Goal: Communication & Community: Answer question/provide support

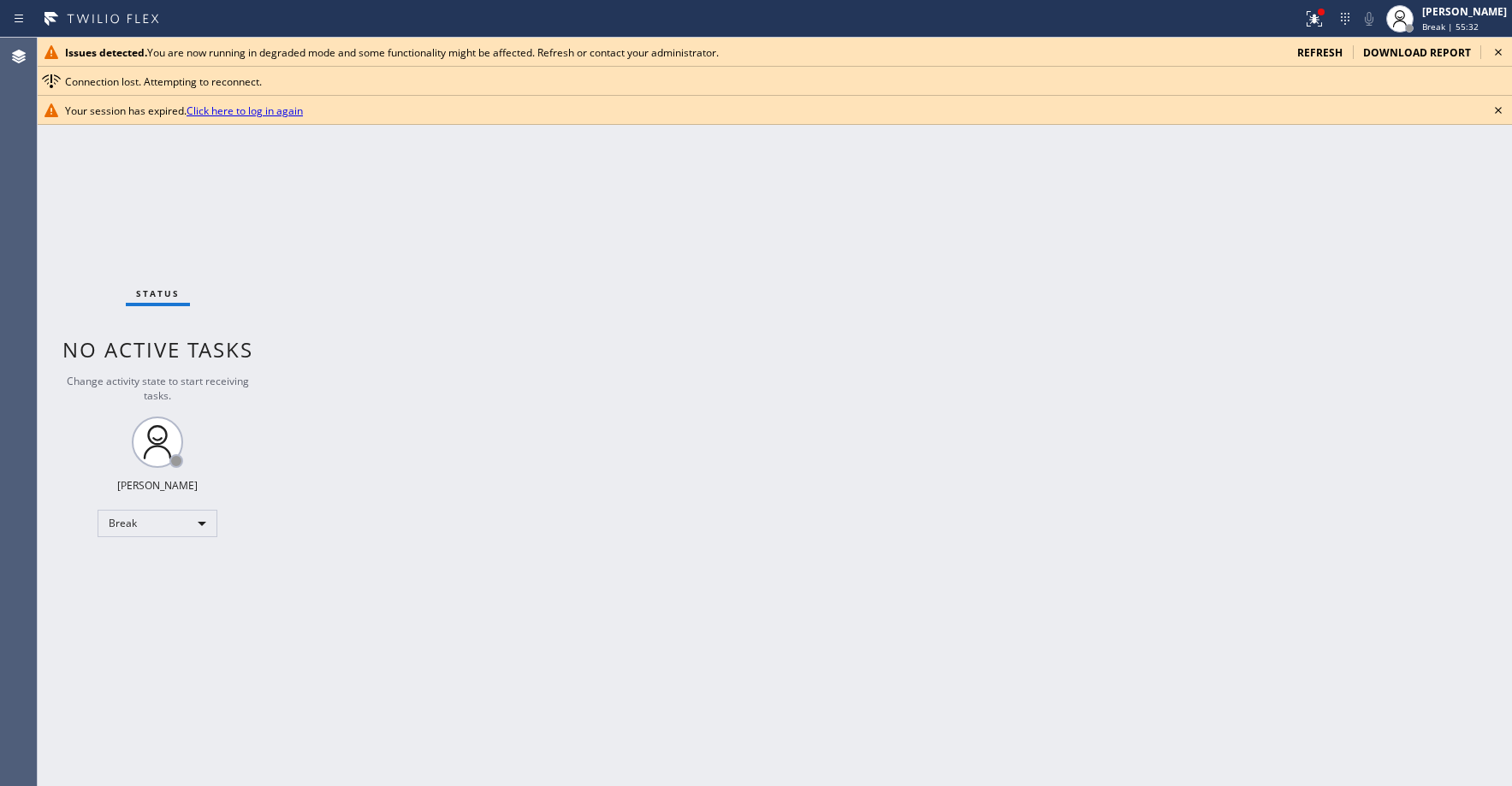
scroll to position [267, 0]
drag, startPoint x: 871, startPoint y: 286, endPoint x: 826, endPoint y: 310, distance: 51.0
click at [862, 295] on div "Back to Dashboard Change Sender ID Customers Technicians KK [PERSON_NAME] [DATE…" at bounding box center [895, 412] width 1235 height 748
click at [134, 524] on div "Break" at bounding box center [158, 523] width 120 height 28
click at [145, 584] on li "Unavailable" at bounding box center [157, 590] width 116 height 21
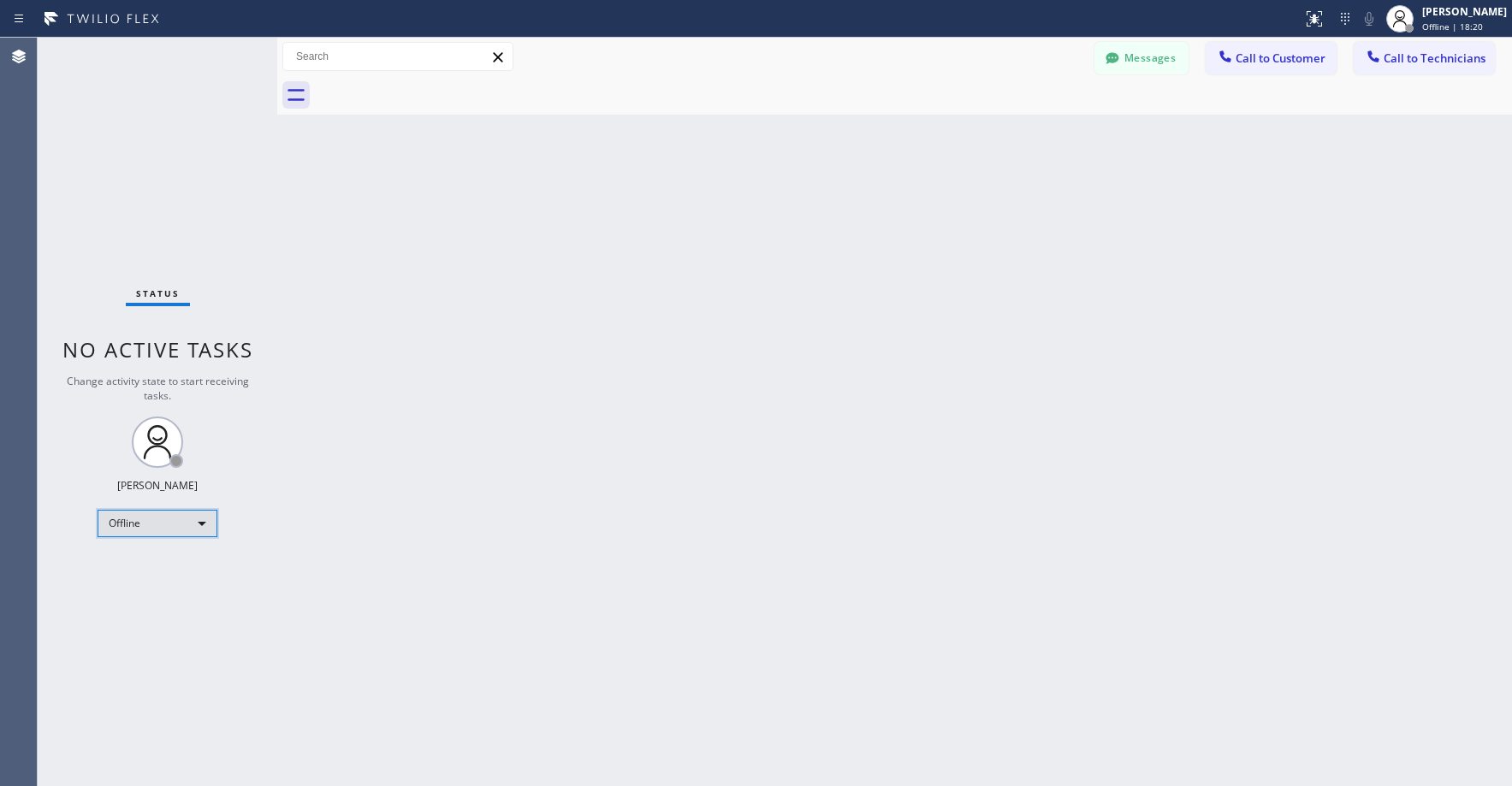
click at [151, 528] on div "Offline" at bounding box center [158, 523] width 120 height 28
click at [149, 594] on li "Unavailable" at bounding box center [157, 590] width 116 height 21
click at [210, 165] on div "Status No active tasks Change activity state to start receiving tasks. Axel Men…" at bounding box center [158, 412] width 240 height 748
click at [157, 132] on div "Status No active tasks Change activity state to start receiving tasks. Axel Men…" at bounding box center [158, 412] width 240 height 748
click at [157, 157] on div "Status No active tasks Change activity state to start receiving tasks. Axel Men…" at bounding box center [158, 412] width 240 height 748
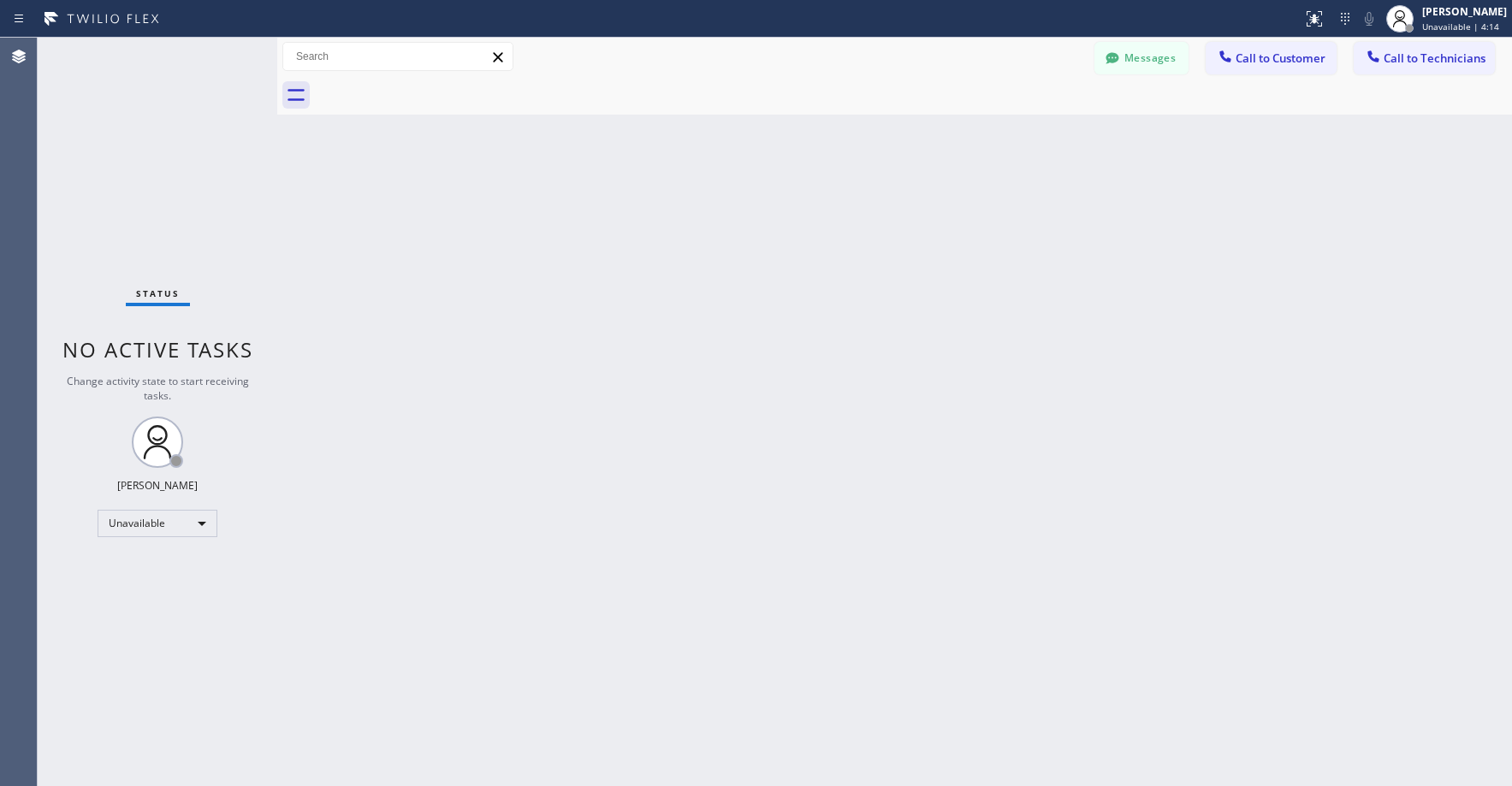
click at [128, 115] on div "Status No active tasks Change activity state to start receiving tasks. Axel Men…" at bounding box center [158, 412] width 240 height 748
click at [162, 160] on div "Status No active tasks Change activity state to start receiving tasks. Axel Men…" at bounding box center [158, 412] width 240 height 748
drag, startPoint x: 150, startPoint y: 140, endPoint x: 711, endPoint y: 3, distance: 577.5
click at [156, 137] on div "Status No active tasks Change activity state to start receiving tasks. Axel Men…" at bounding box center [158, 412] width 240 height 748
click at [115, 235] on div "Status No active tasks Change activity state to start receiving tasks. Axel Men…" at bounding box center [158, 412] width 240 height 748
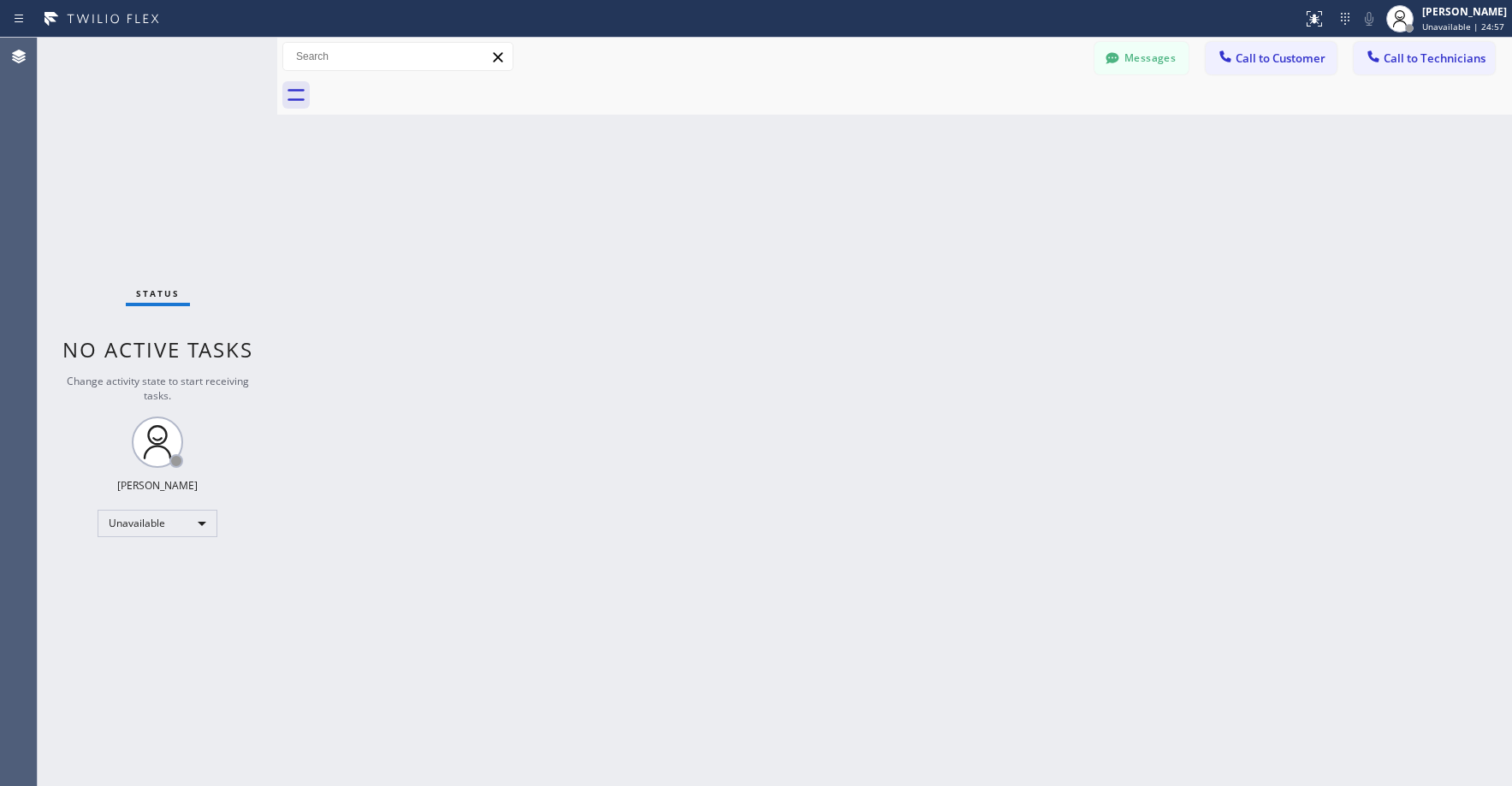
click at [125, 181] on div "Status No active tasks Change activity state to start receiving tasks. Axel Men…" at bounding box center [158, 412] width 240 height 748
click at [124, 163] on div "Status No active tasks Change activity state to start receiving tasks. Axel Men…" at bounding box center [158, 412] width 240 height 748
drag, startPoint x: 136, startPoint y: 154, endPoint x: 142, endPoint y: 172, distance: 19.0
click at [138, 158] on div "Status No active tasks Change activity state to start receiving tasks. Axel Men…" at bounding box center [158, 412] width 240 height 748
click at [103, 169] on div "Status No active tasks Change activity state to start receiving tasks. Axel Men…" at bounding box center [158, 412] width 240 height 748
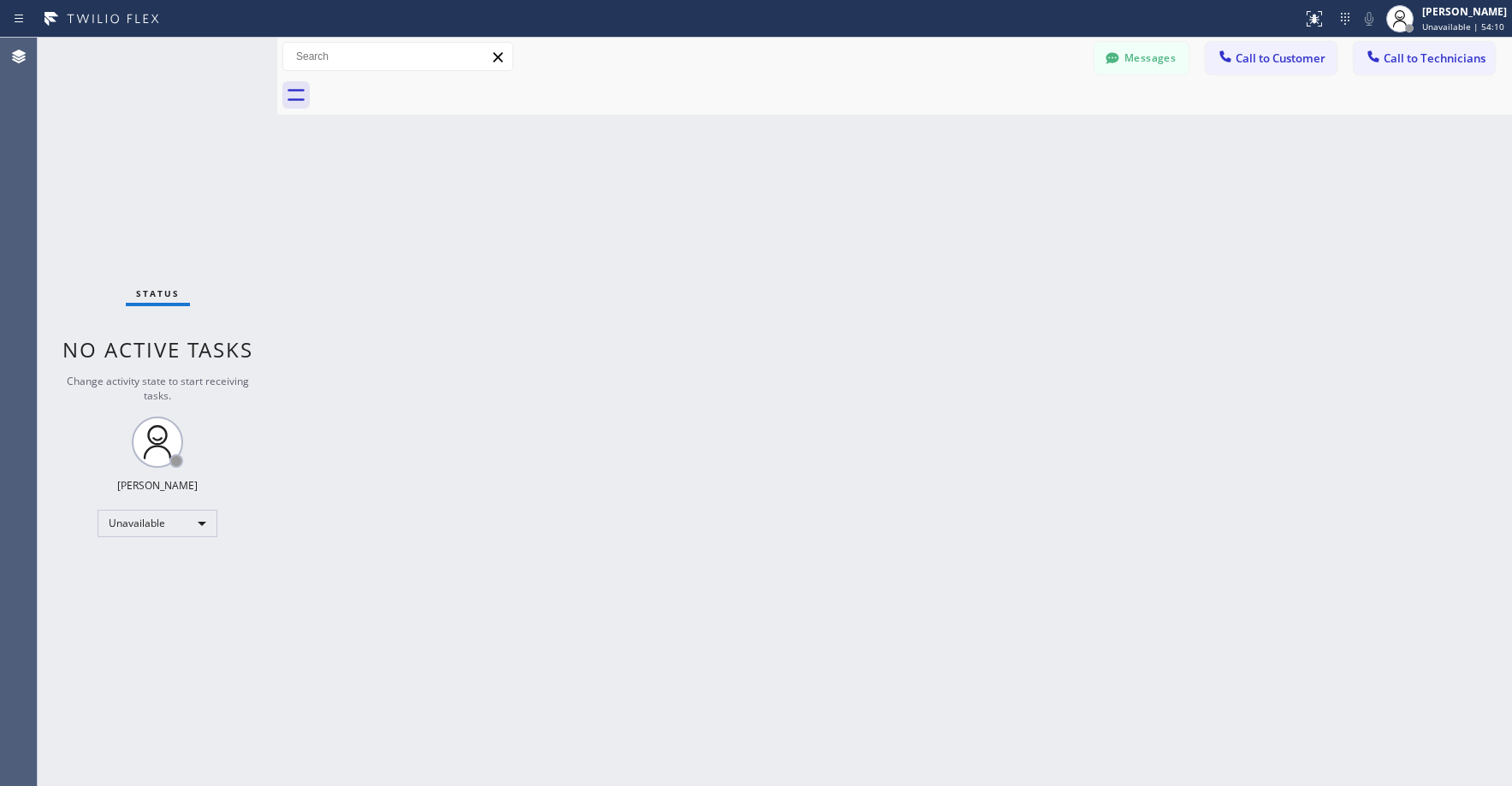
click at [107, 132] on div "Status No active tasks Change activity state to start receiving tasks. Axel Men…" at bounding box center [158, 412] width 240 height 748
click at [101, 197] on div "Status No active tasks Change activity state to start receiving tasks. Axel Men…" at bounding box center [158, 412] width 240 height 748
drag, startPoint x: 126, startPoint y: 175, endPoint x: 632, endPoint y: 1, distance: 535.1
click at [132, 176] on div "Status No active tasks Change activity state to start receiving tasks. Axel Men…" at bounding box center [158, 412] width 240 height 748
click at [221, 175] on div "Status No active tasks Change activity state to start receiving tasks. Axel Men…" at bounding box center [158, 412] width 240 height 748
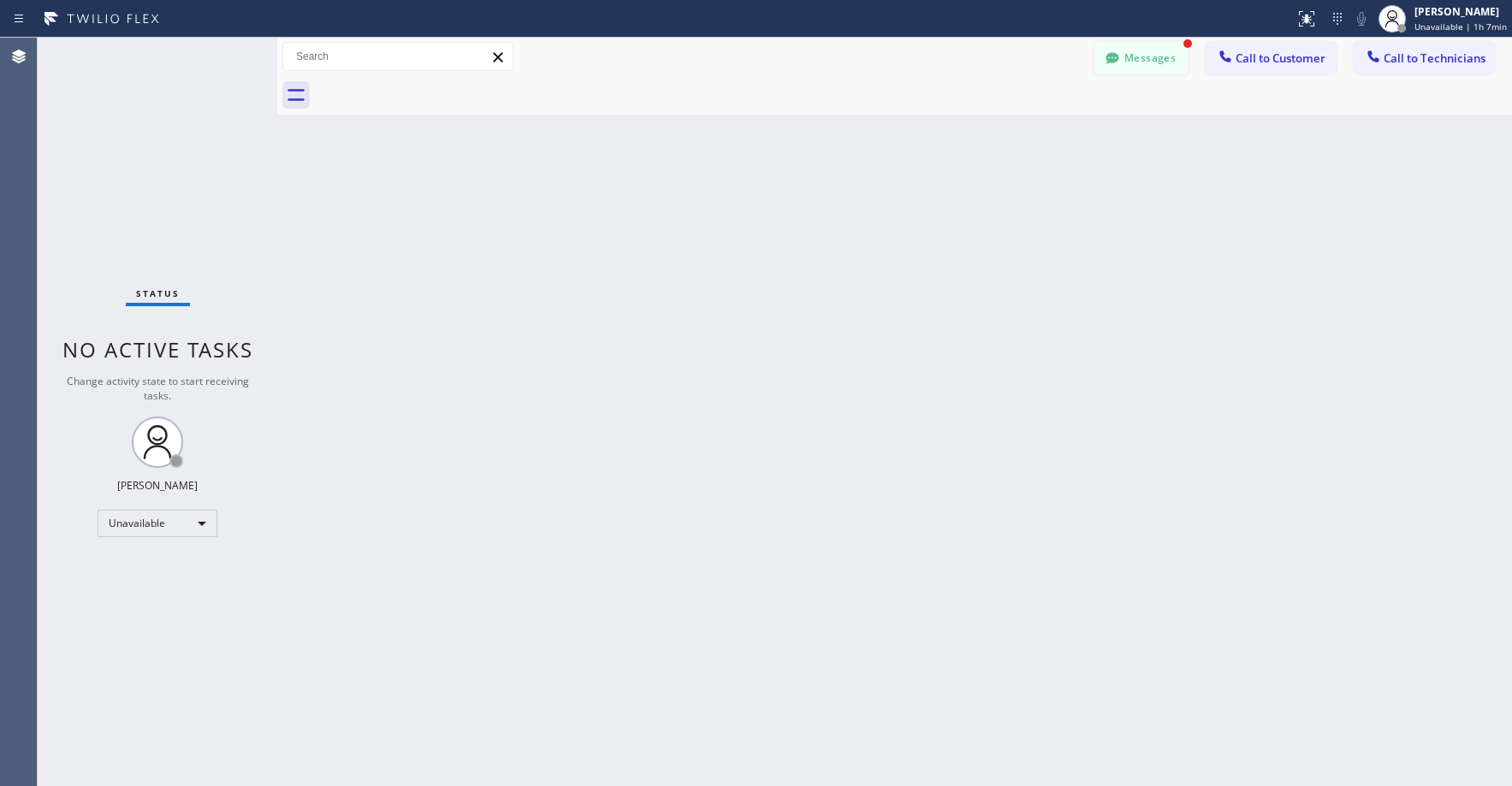
click at [1145, 64] on button "Messages" at bounding box center [1141, 58] width 94 height 32
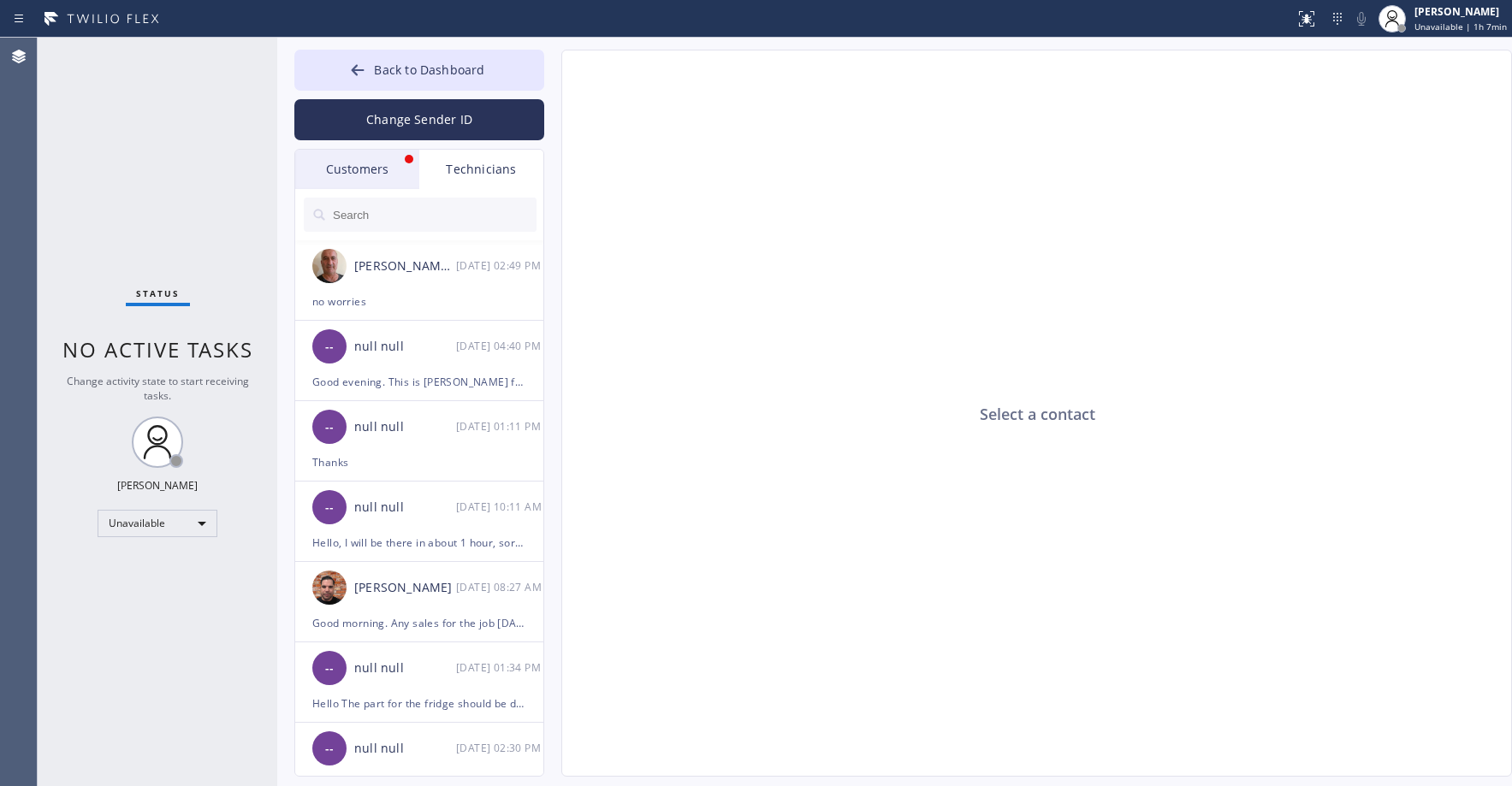
click at [351, 160] on div "Customers" at bounding box center [357, 169] width 125 height 39
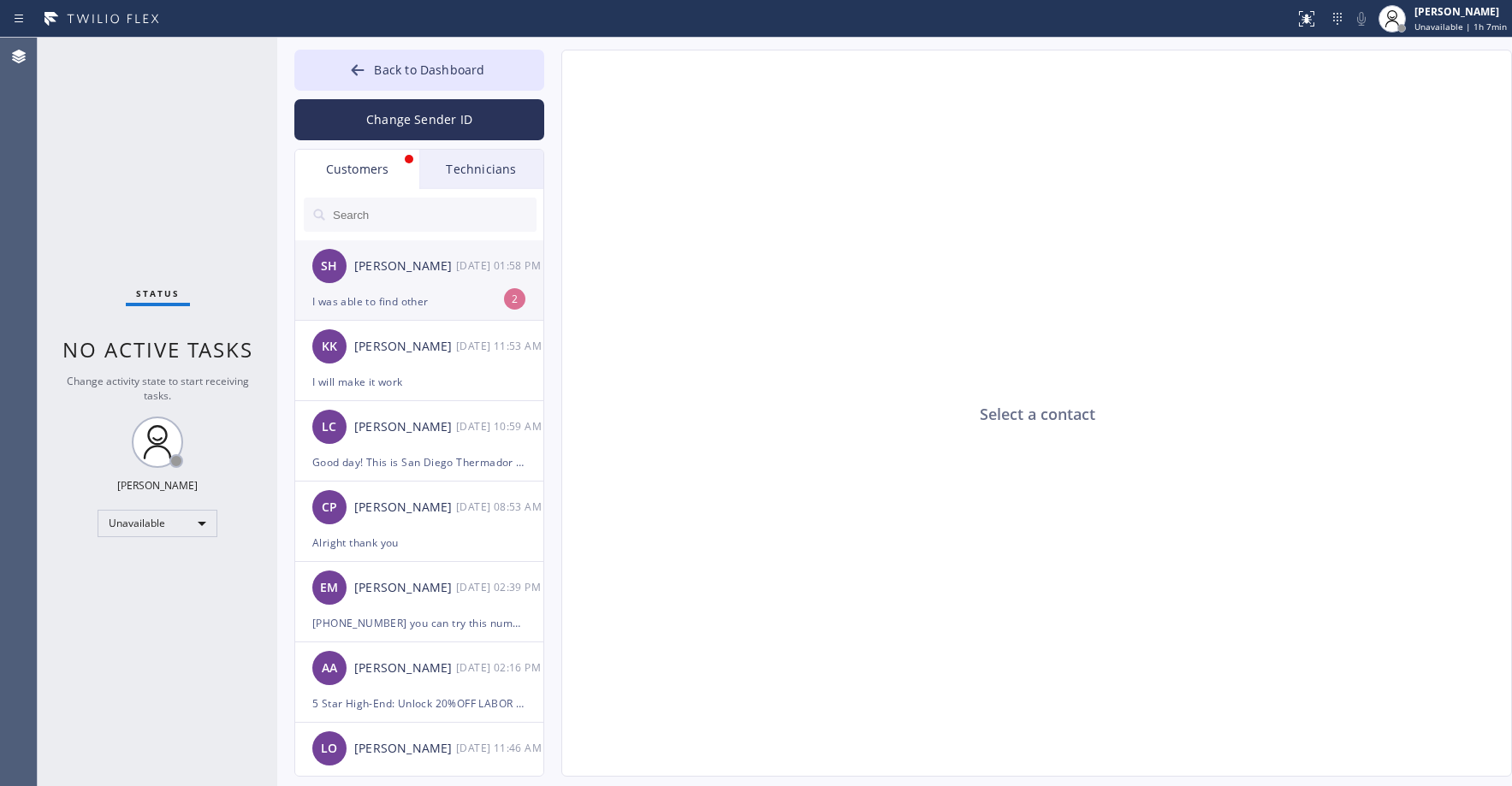
click at [438, 285] on div "SH Steve Hazen 09/03 01:58 PM" at bounding box center [420, 265] width 250 height 51
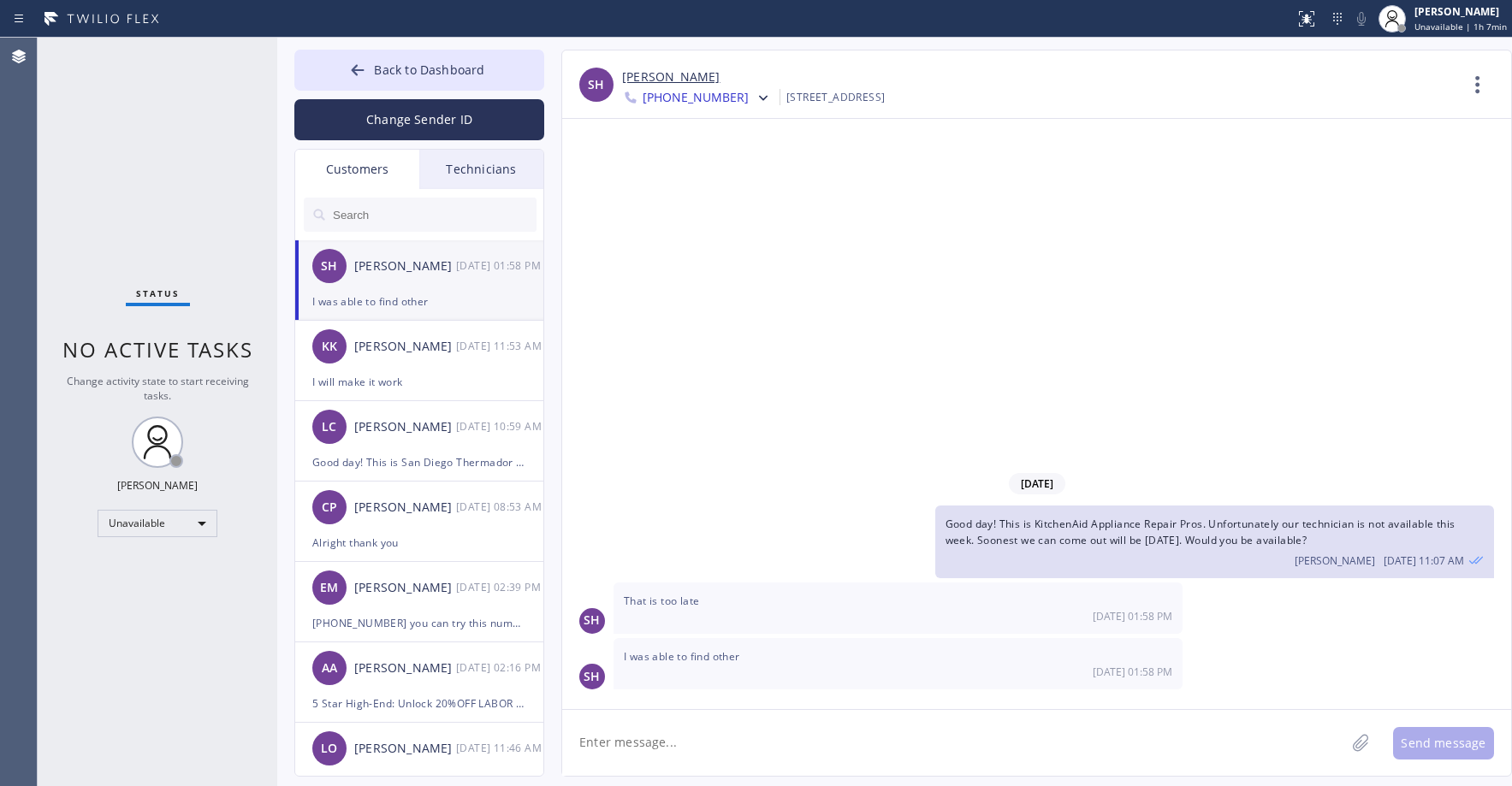
click at [659, 77] on link "[PERSON_NAME]" at bounding box center [671, 77] width 98 height 20
click at [142, 196] on div "Status No active tasks Change activity state to start receiving tasks. Axel Men…" at bounding box center [158, 412] width 240 height 748
click at [401, 80] on button "Back to Dashboard" at bounding box center [419, 70] width 250 height 41
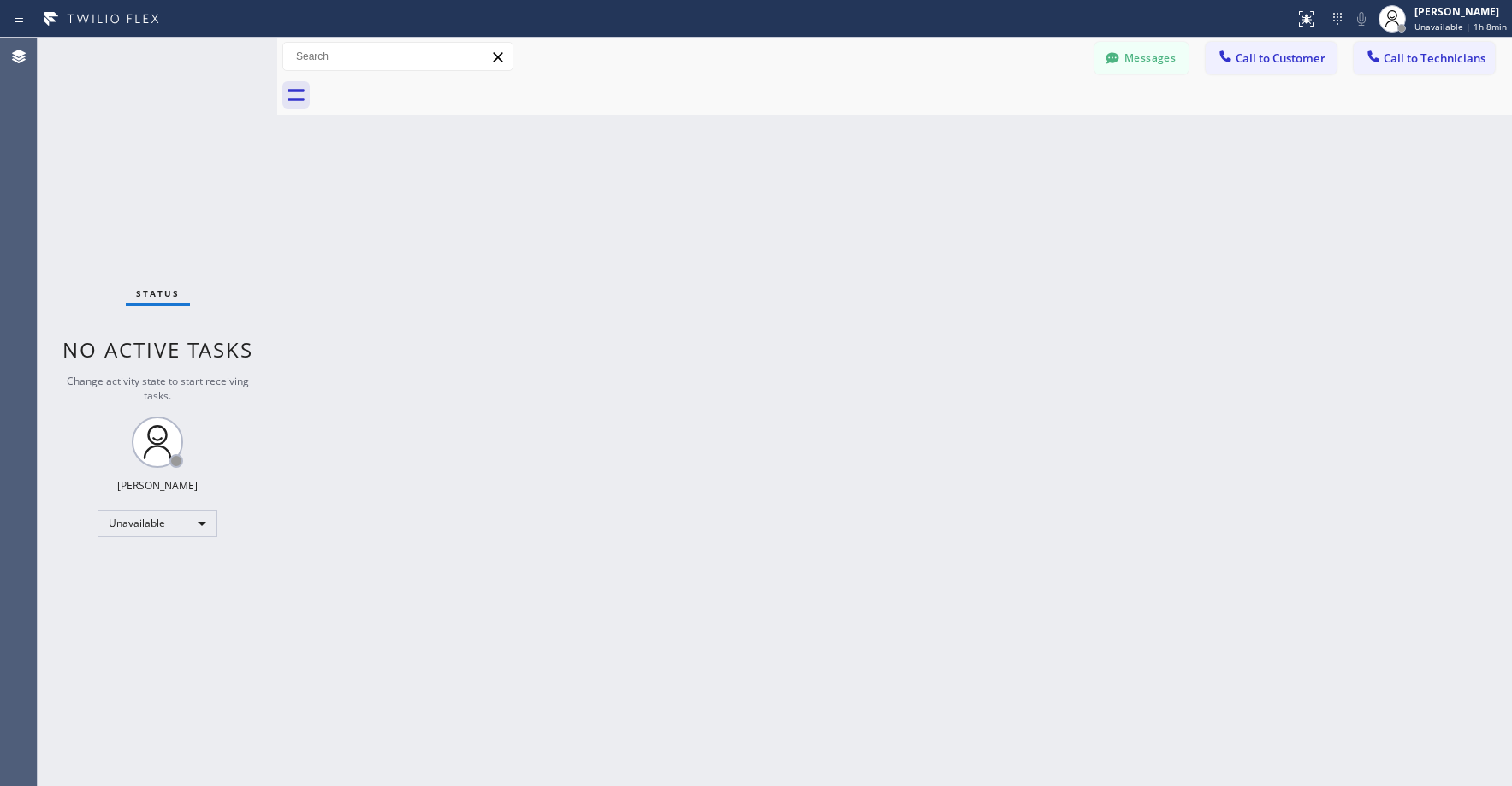
click at [204, 140] on div "Status No active tasks Change activity state to start receiving tasks. Axel Men…" at bounding box center [158, 412] width 240 height 748
drag, startPoint x: 153, startPoint y: 178, endPoint x: 178, endPoint y: 180, distance: 25.1
click at [157, 178] on div "Status No active tasks Change activity state to start receiving tasks. Axel Men…" at bounding box center [158, 412] width 240 height 748
click at [1159, 57] on button "Messages" at bounding box center [1141, 58] width 94 height 32
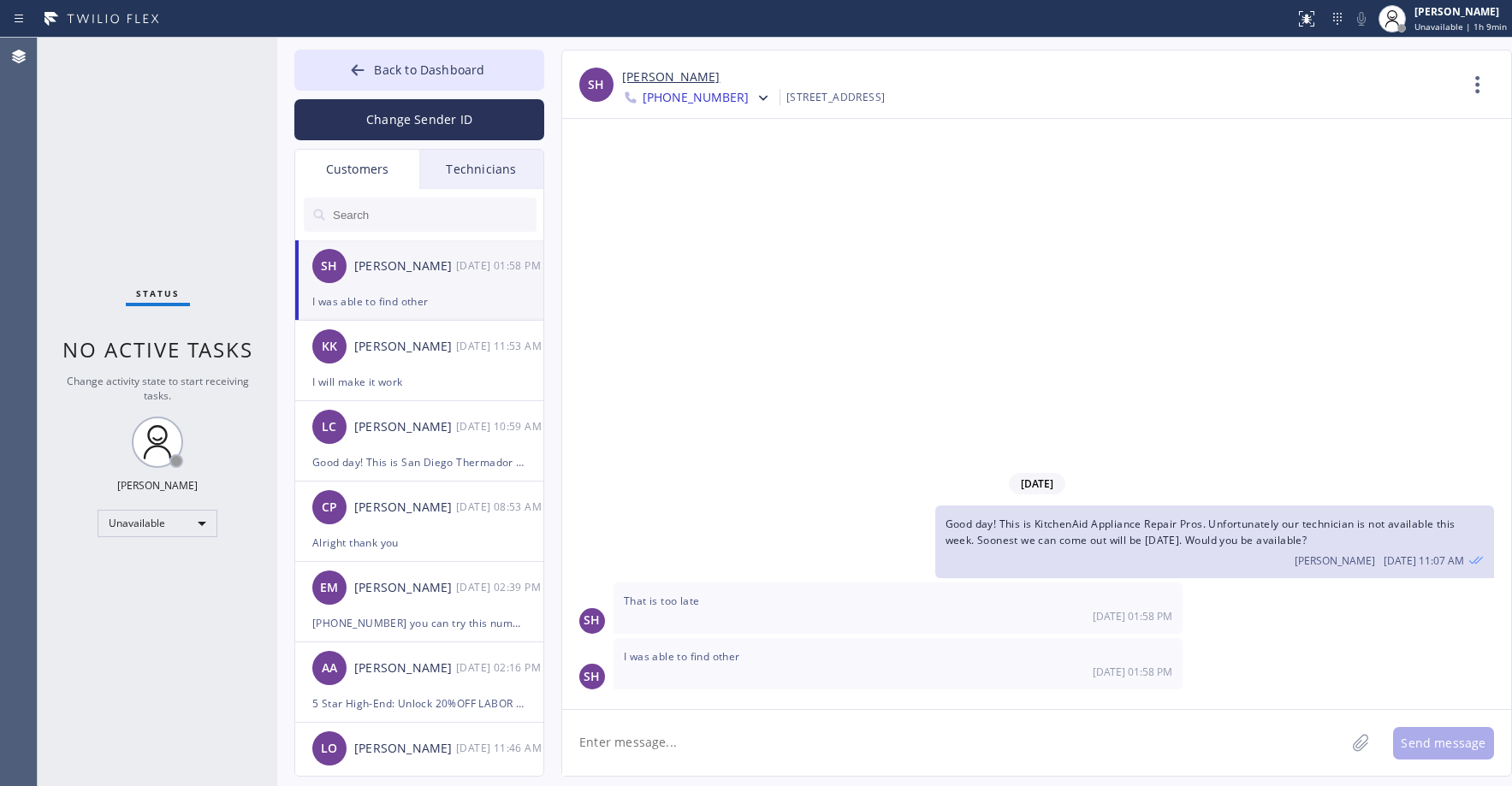
click at [141, 114] on div "Status No active tasks Change activity state to start receiving tasks. Axel Men…" at bounding box center [158, 412] width 240 height 748
click at [389, 216] on input "text" at bounding box center [434, 215] width 205 height 34
paste input "D4PVBA"
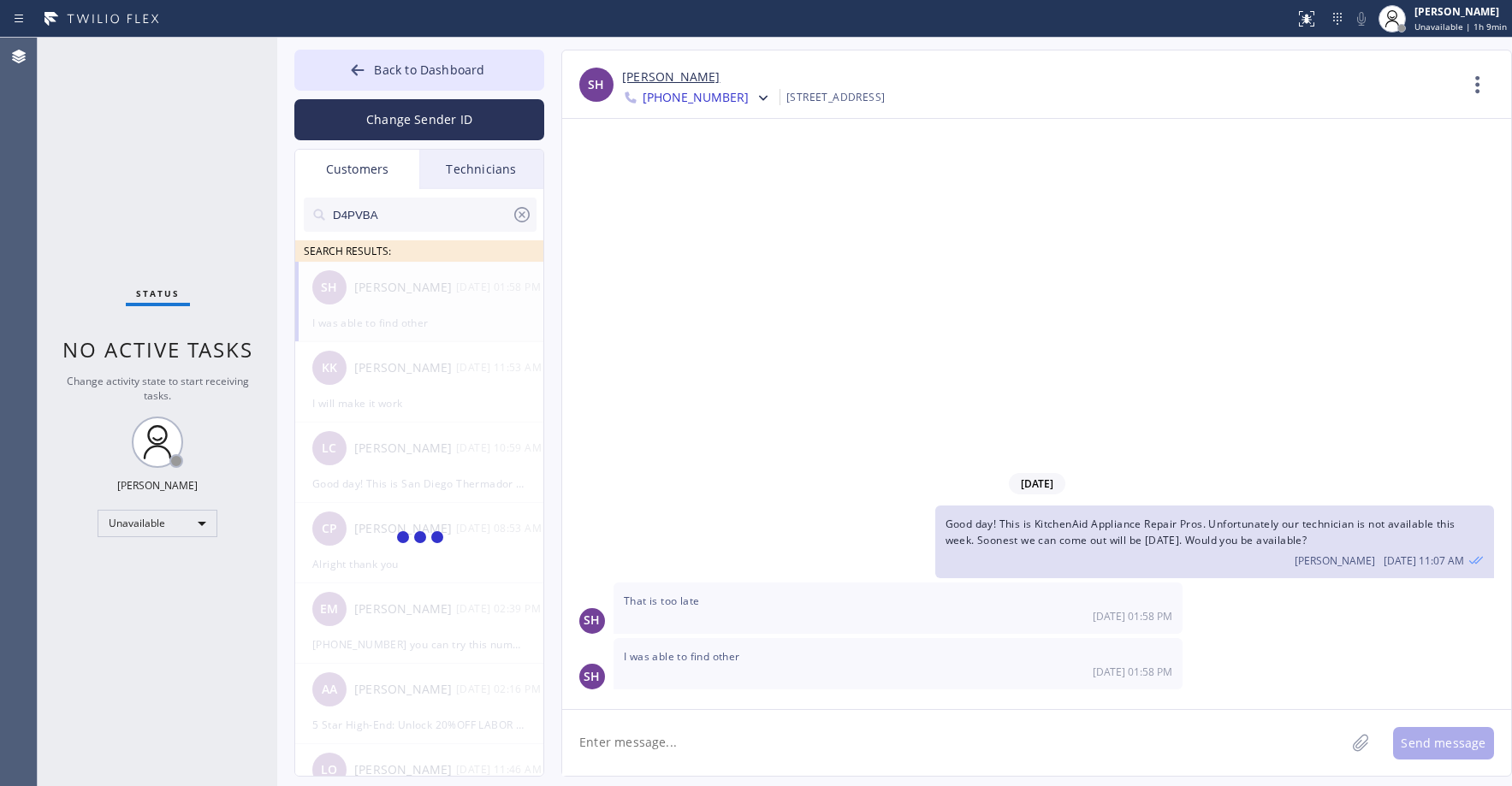
type input "D4PVBA"
click at [136, 173] on div "Status No active tasks Change activity state to start receiving tasks. Axel Men…" at bounding box center [158, 412] width 240 height 748
drag, startPoint x: 119, startPoint y: 160, endPoint x: 298, endPoint y: 110, distance: 185.9
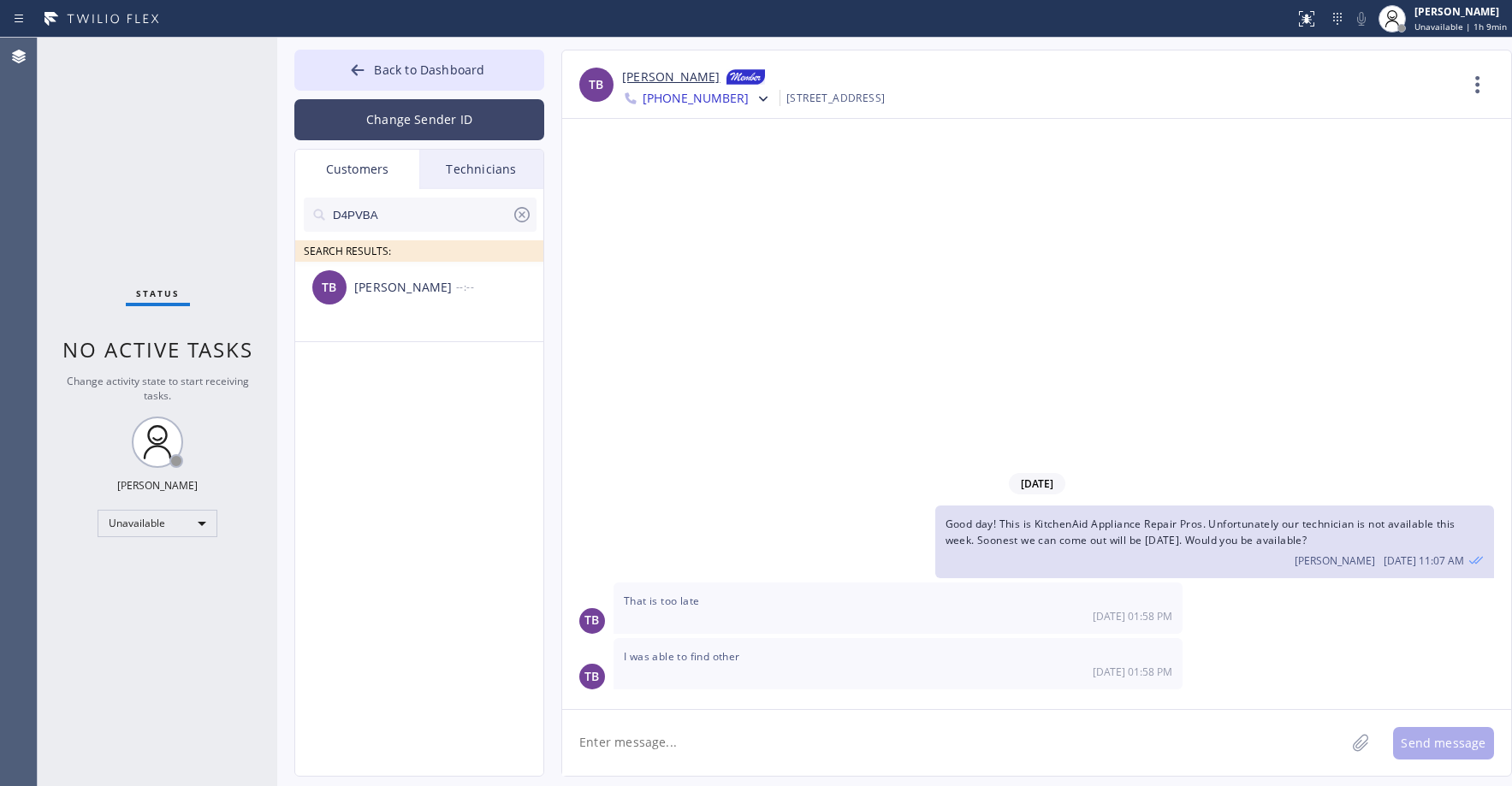
click at [120, 159] on div "Status No active tasks Change activity state to start receiving tasks. Axel Men…" at bounding box center [158, 412] width 240 height 748
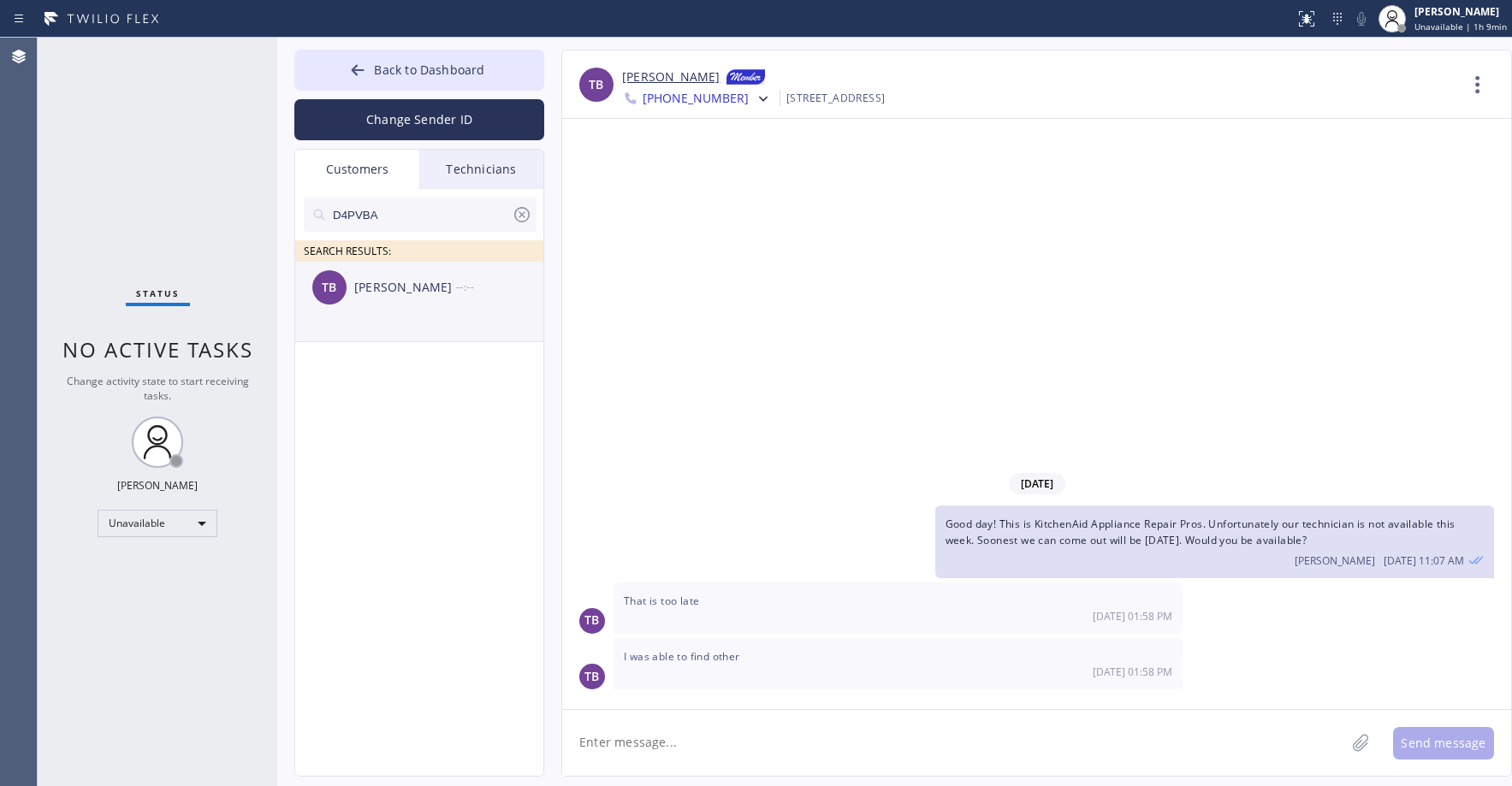
click at [384, 287] on div "Ted Bielen" at bounding box center [406, 288] width 102 height 20
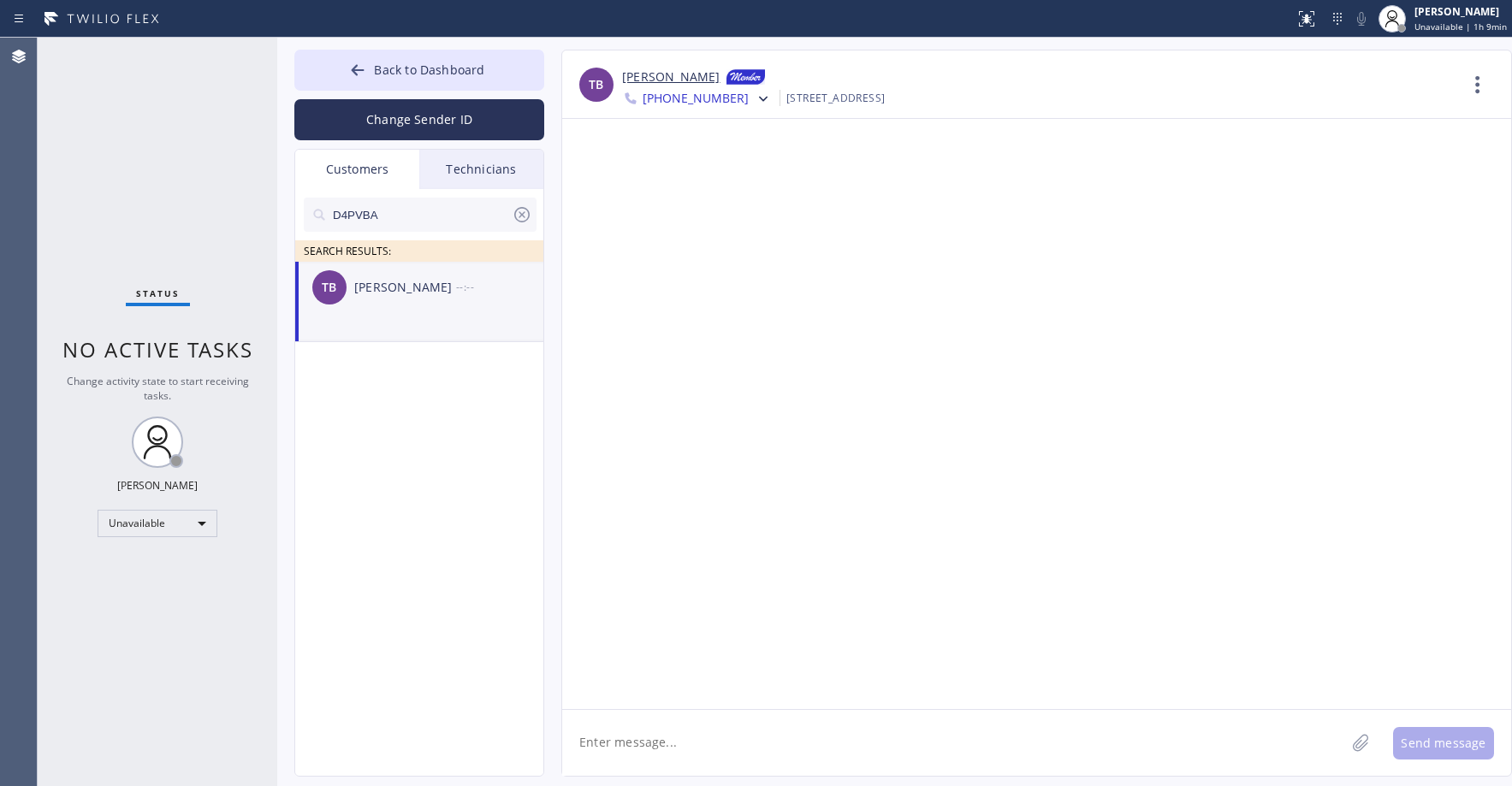
click at [130, 174] on div "Status No active tasks Change activity state to start receiving tasks. Axel Men…" at bounding box center [158, 412] width 240 height 748
click at [142, 221] on div "Status No active tasks Change activity state to start receiving tasks. Axel Men…" at bounding box center [158, 412] width 240 height 748
click at [647, 742] on textarea at bounding box center [954, 743] width 783 height 66
paste textarea "Thermador Repair Group Oakland"
click at [1227, 744] on textarea "Good day! This is Thermador Repair Group Oakland. Our tech tried to call you ea…" at bounding box center [969, 743] width 814 height 66
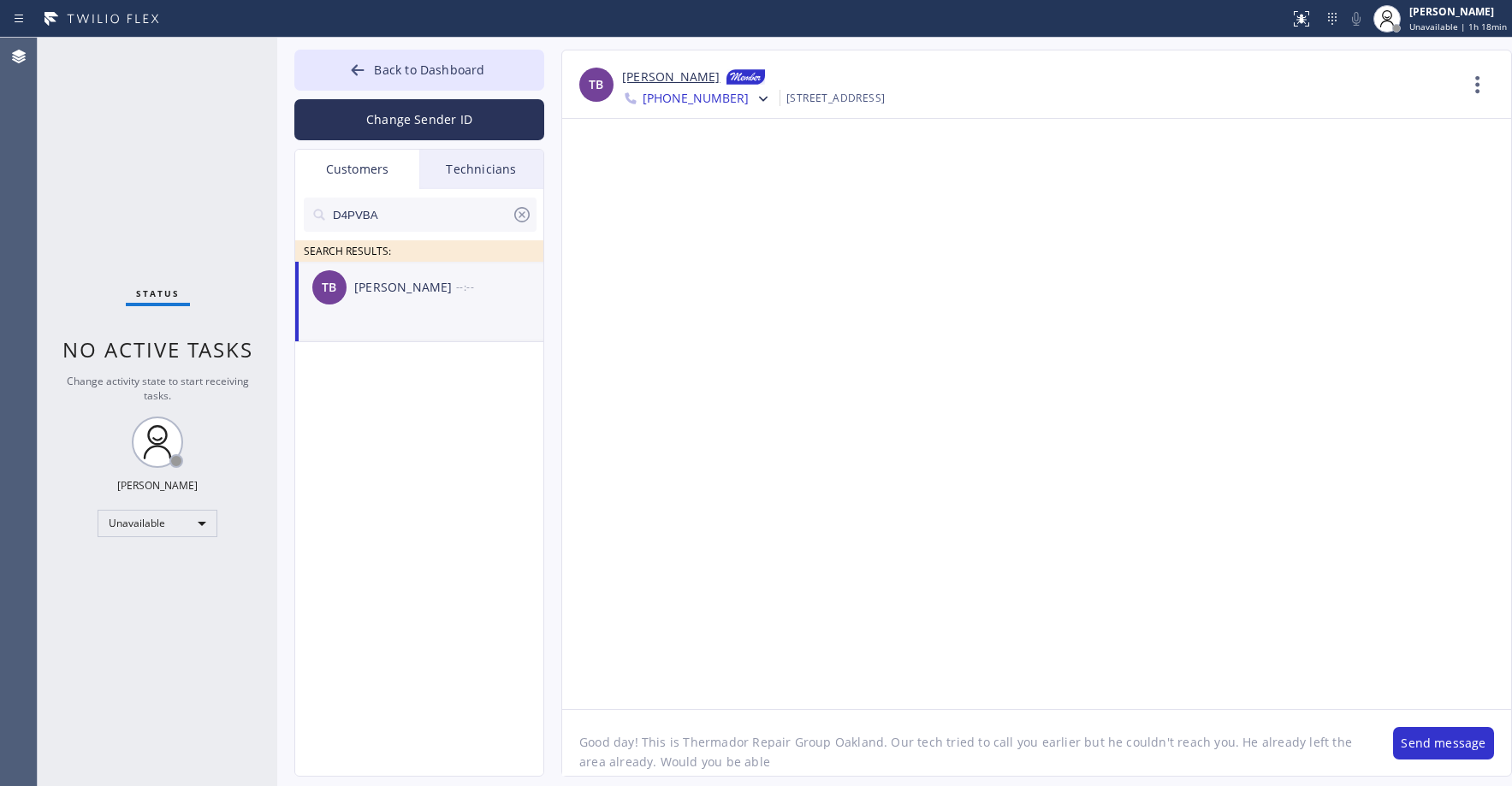
drag, startPoint x: 1283, startPoint y: 747, endPoint x: 1245, endPoint y: 747, distance: 38.0
click at [1245, 747] on textarea "Good day! This is Thermador Repair Group Oakland. Our tech tried to call you ea…" at bounding box center [969, 743] width 814 height 66
click at [742, 754] on textarea "Good day! This is Thermador Repair Group Oakland. Our tech tried to call you ea…" at bounding box center [969, 743] width 814 height 66
type textarea "Good day! This is Thermador Repair Group Oakland. Our tech tried to call you ea…"
click at [1467, 742] on button "Send message" at bounding box center [1444, 743] width 101 height 32
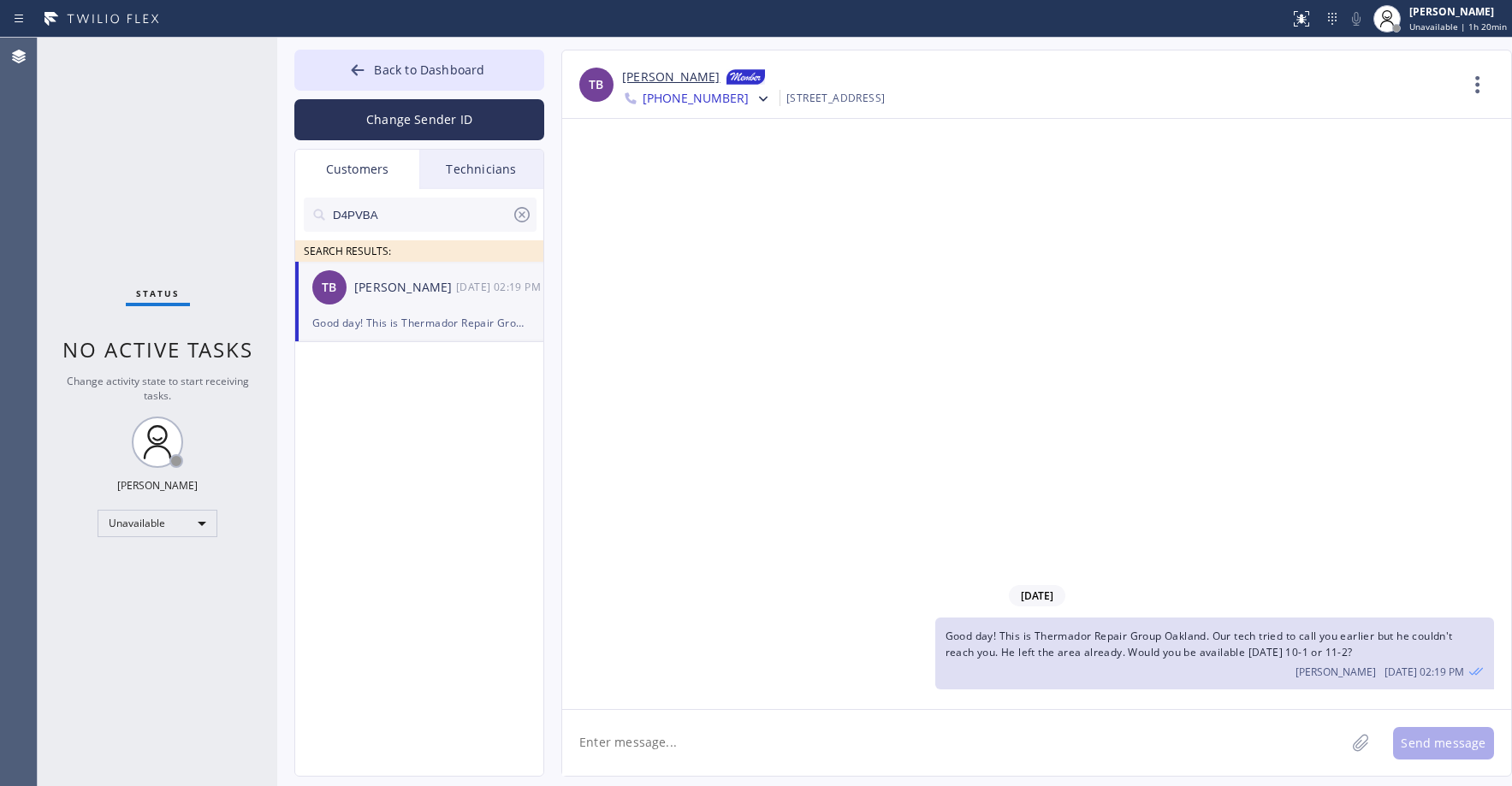
drag, startPoint x: 1366, startPoint y: 653, endPoint x: 948, endPoint y: 642, distance: 418.1
click at [948, 642] on div "Good day! This is Thermador Repair Group Oakland. Our tech tried to call you ea…" at bounding box center [1215, 654] width 559 height 72
copy span "Good day! This is Thermador Repair Group Oakland. Our tech tried to call you ea…"
click at [701, 109] on span "+15103900111" at bounding box center [696, 99] width 106 height 21
click at [714, 216] on div "+15103901414" at bounding box center [721, 217] width 197 height 39
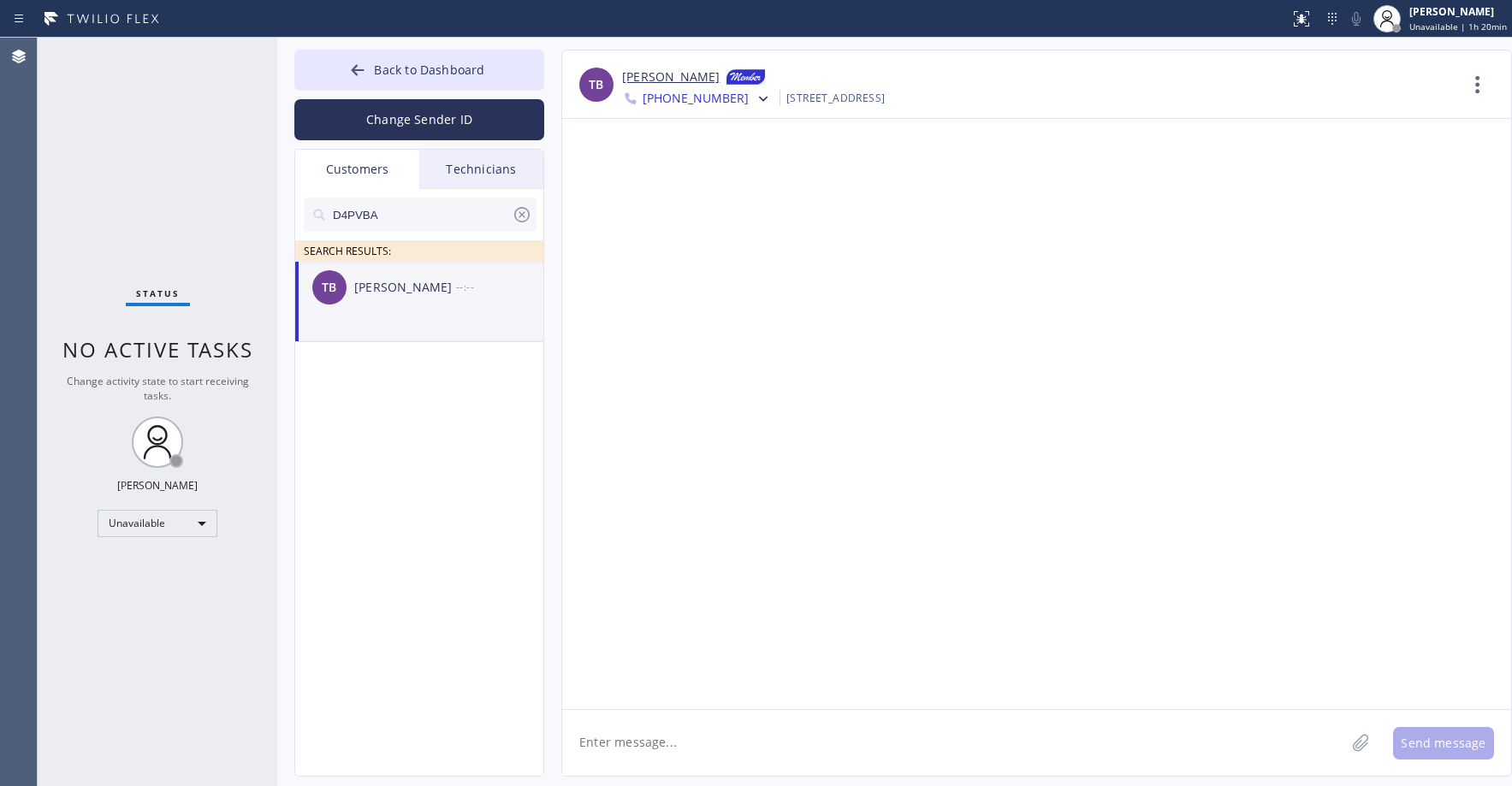
click at [643, 749] on textarea at bounding box center [954, 743] width 783 height 66
paste textarea "Good day! This is Thermador Repair Group Oakland. Our tech tried to call you ea…"
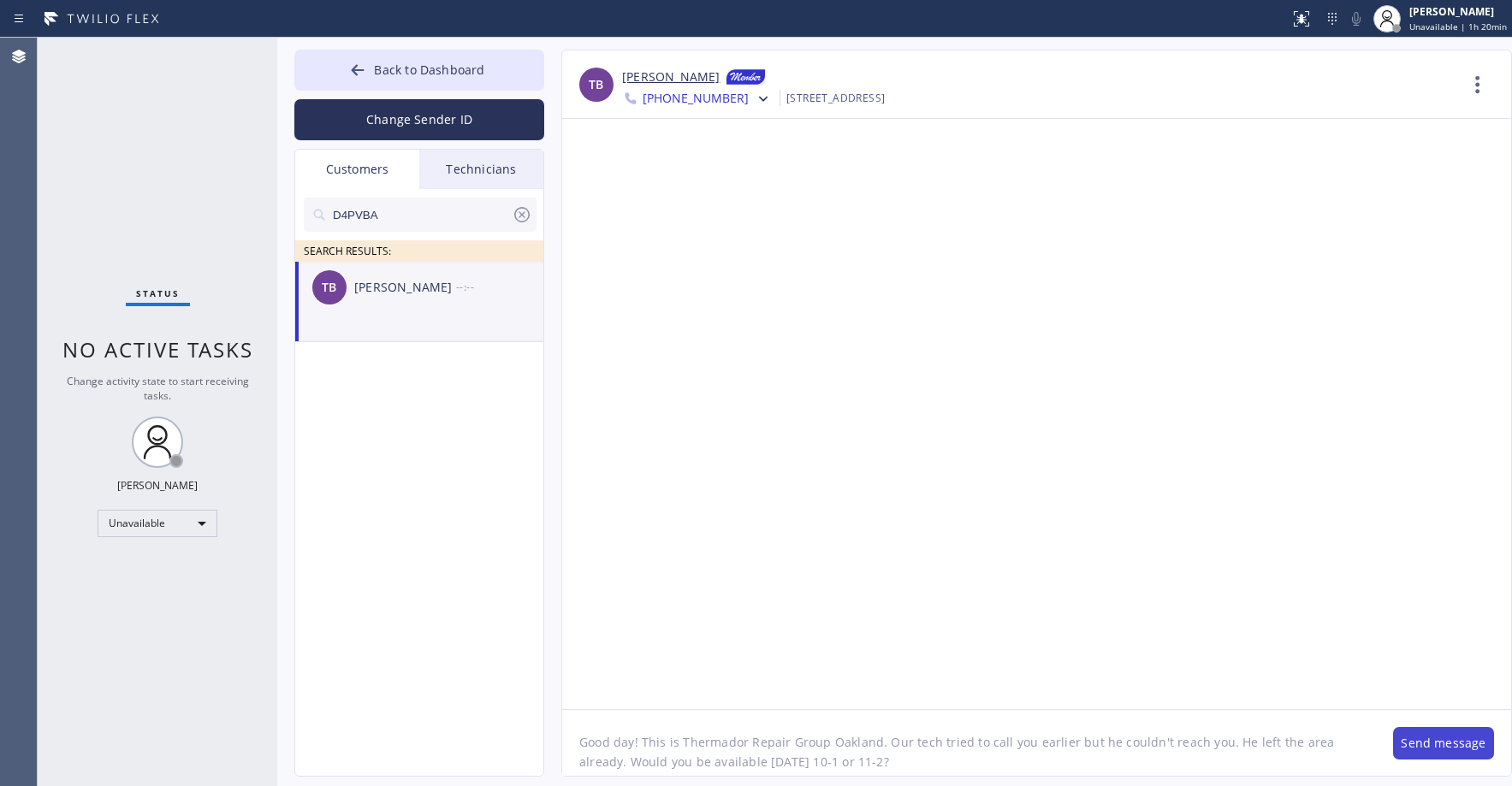
type textarea "Good day! This is Thermador Repair Group Oakland. Our tech tried to call you ea…"
click at [1444, 741] on button "Send message" at bounding box center [1444, 743] width 101 height 32
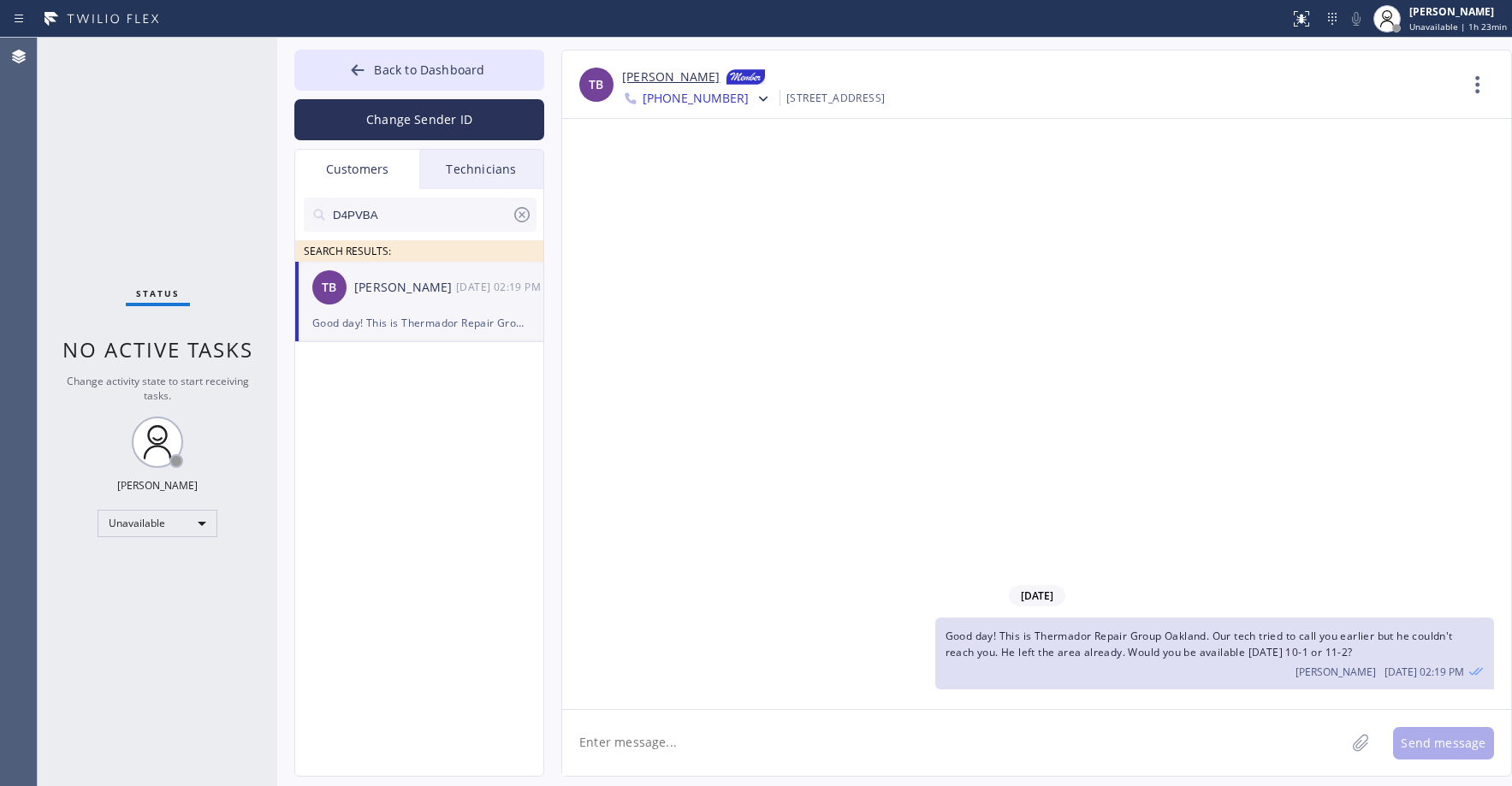
click at [105, 175] on div "Status No active tasks Change activity state to start receiving tasks. Axel Men…" at bounding box center [158, 412] width 240 height 748
click at [136, 117] on div "Status No active tasks Change activity state to start receiving tasks. Axel Men…" at bounding box center [158, 412] width 240 height 748
click at [416, 71] on span "Back to Dashboard" at bounding box center [429, 70] width 110 height 16
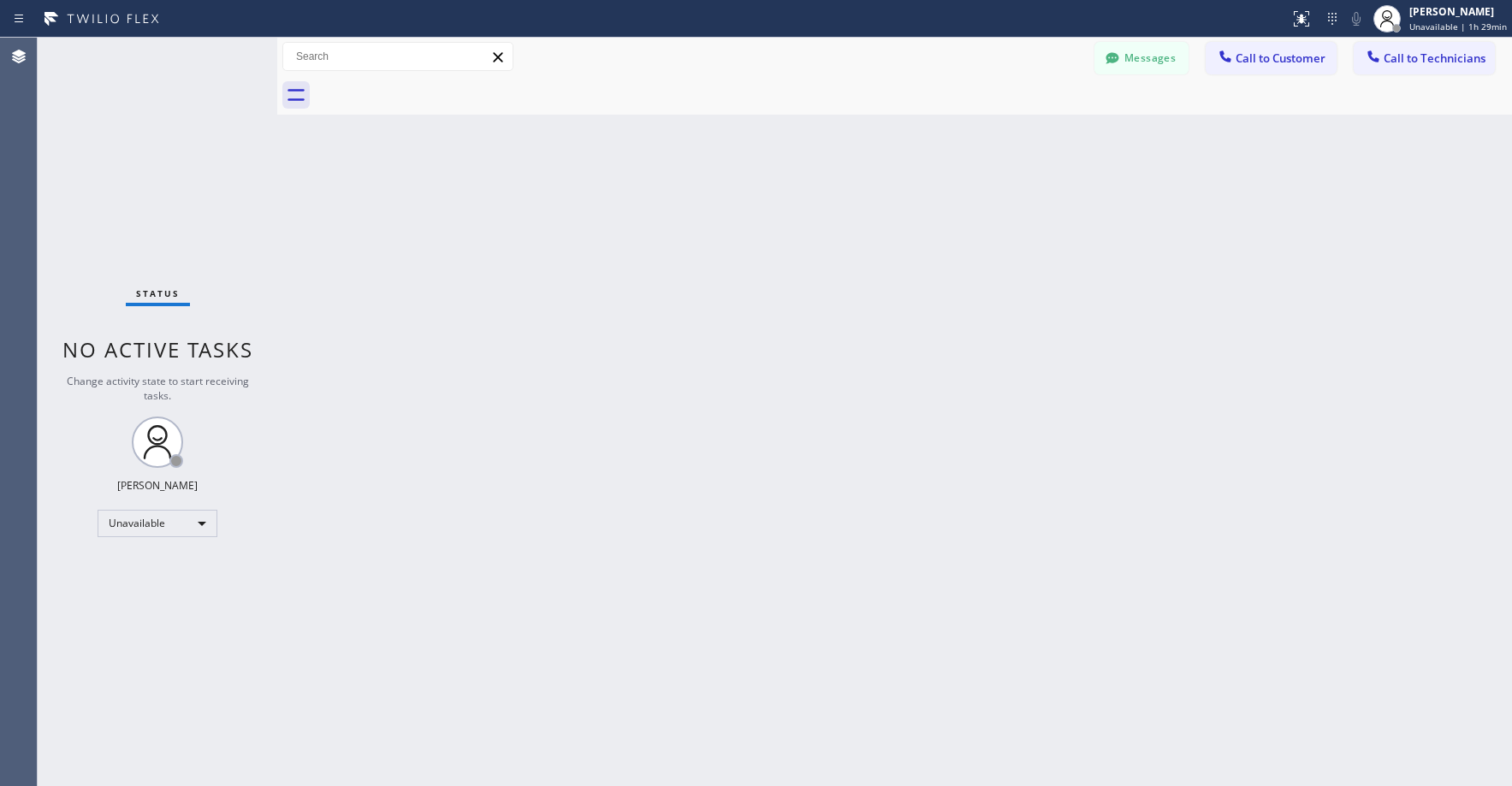
drag, startPoint x: 183, startPoint y: 181, endPoint x: 127, endPoint y: 411, distance: 236.7
click at [180, 184] on div "Status No active tasks Change activity state to start receiving tasks. Axel Men…" at bounding box center [158, 412] width 240 height 748
click at [125, 153] on div "Status No active tasks Change activity state to start receiving tasks. Axel Men…" at bounding box center [158, 412] width 240 height 748
click at [183, 193] on div "Status No active tasks Change activity state to start receiving tasks. Axel Men…" at bounding box center [158, 412] width 240 height 748
click at [182, 135] on div "Status No active tasks Change activity state to start receiving tasks. Axel Men…" at bounding box center [158, 412] width 240 height 748
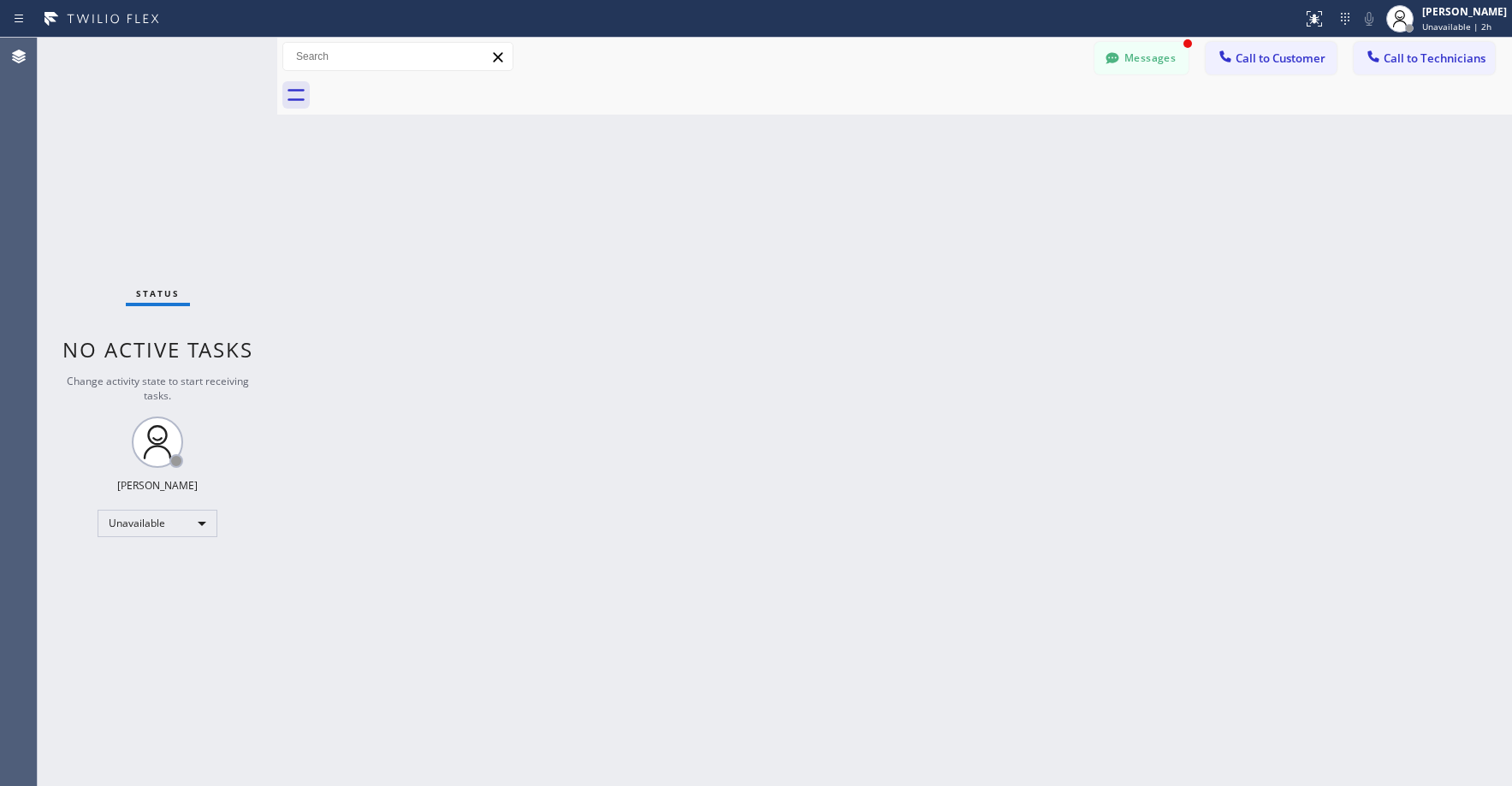
click at [237, 209] on div "Status No active tasks Change activity state to start receiving tasks. Axel Men…" at bounding box center [158, 412] width 240 height 748
drag, startPoint x: 162, startPoint y: 180, endPoint x: 180, endPoint y: 330, distance: 151.1
click at [163, 181] on div "Status No active tasks Change activity state to start receiving tasks. Axel Men…" at bounding box center [158, 412] width 240 height 748
click at [127, 522] on div "Unavailable" at bounding box center [158, 523] width 120 height 28
click at [144, 610] on li "Break" at bounding box center [157, 611] width 116 height 21
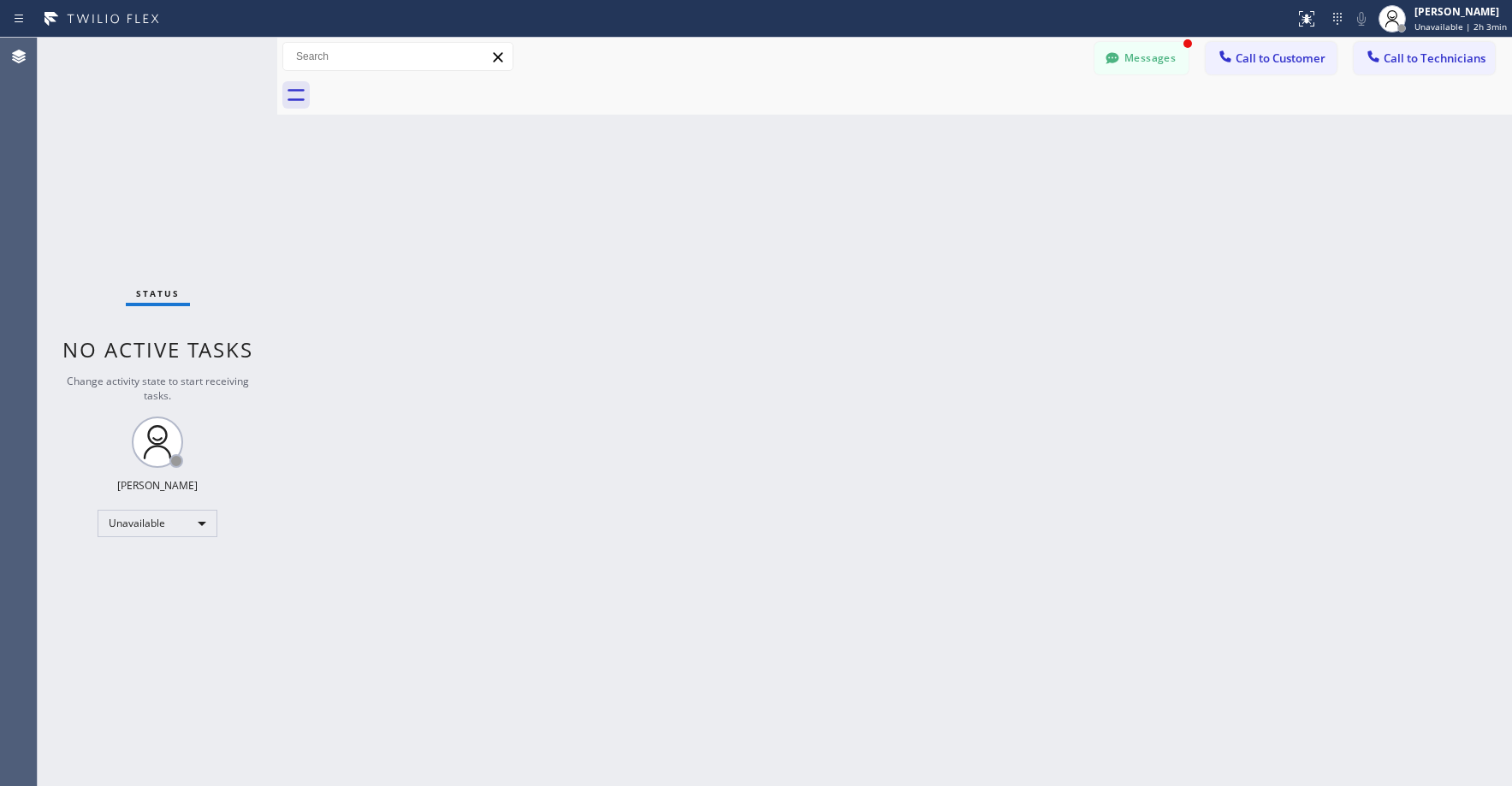
click at [154, 164] on div "Status No active tasks Change activity state to start receiving tasks. Axel Men…" at bounding box center [158, 412] width 240 height 748
click at [1473, 28] on span "Break | 15:32" at bounding box center [1450, 26] width 56 height 12
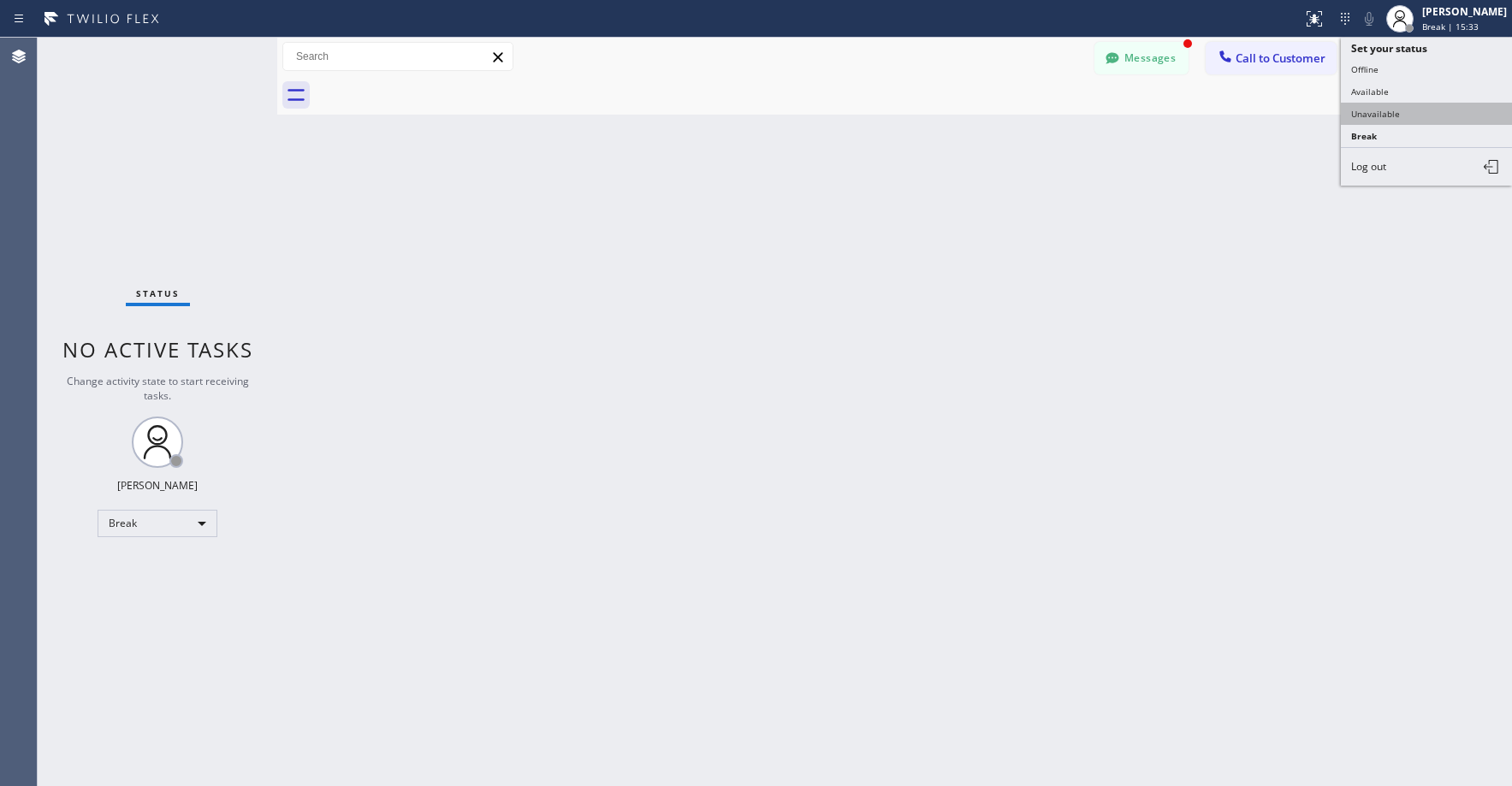
click at [1402, 116] on button "Unavailable" at bounding box center [1426, 114] width 171 height 22
click at [1140, 58] on button "Messages" at bounding box center [1141, 58] width 94 height 32
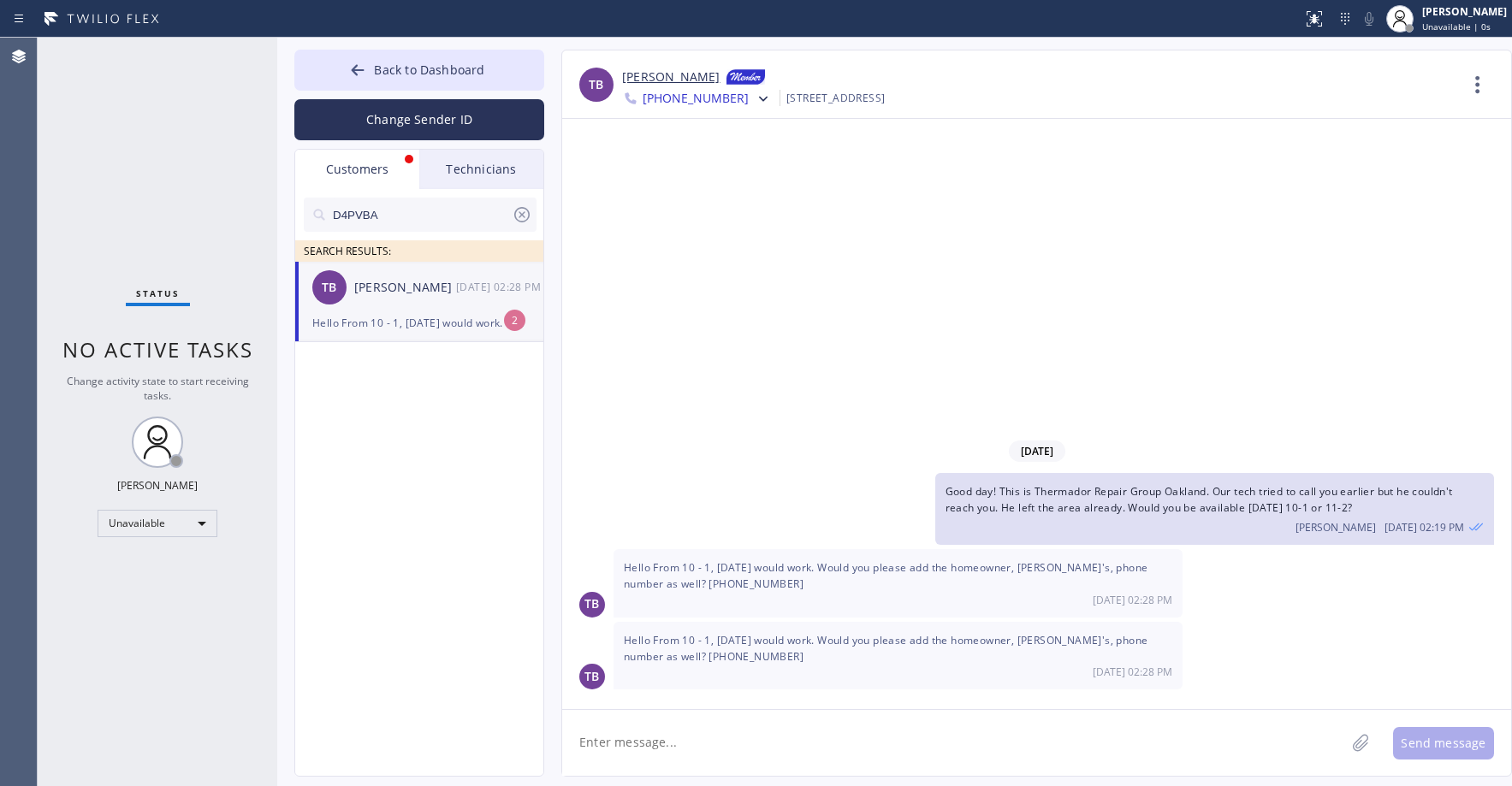
click at [410, 286] on div "Ted Bielen" at bounding box center [406, 288] width 102 height 20
click at [144, 153] on div "Status No active tasks Change activity state to start receiving tasks. Axel Men…" at bounding box center [158, 412] width 240 height 748
click at [188, 221] on div "Status No active tasks Change activity state to start receiving tasks. Axel Men…" at bounding box center [158, 412] width 240 height 748
click at [126, 177] on div "Status No active tasks Change activity state to start receiving tasks. Axel Men…" at bounding box center [158, 412] width 240 height 748
click at [635, 74] on link "Ted Bielen" at bounding box center [671, 77] width 98 height 21
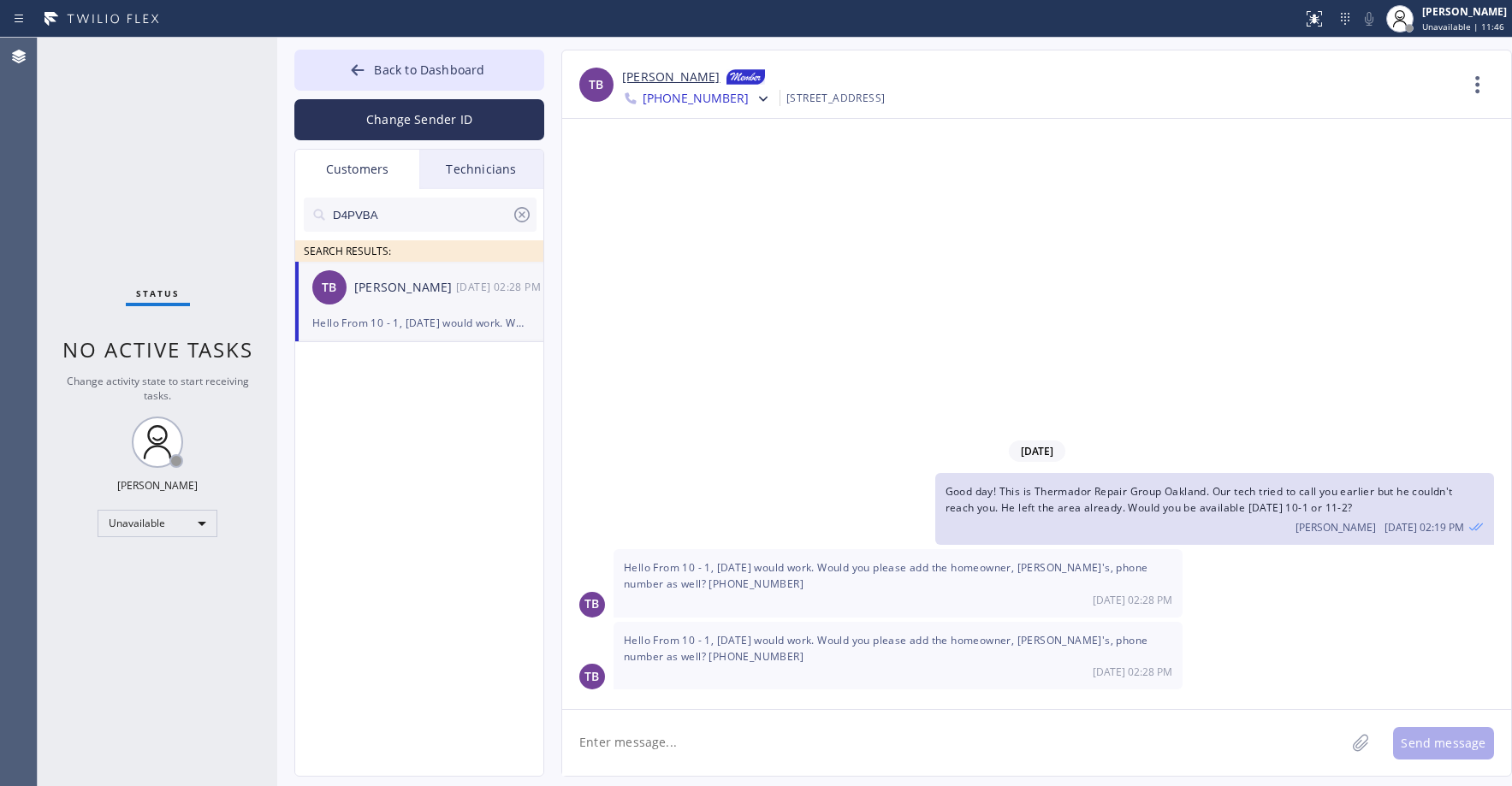
click at [709, 737] on textarea at bounding box center [954, 743] width 783 height 66
click at [113, 142] on div "Status No active tasks Change activity state to start receiving tasks. Axel Men…" at bounding box center [158, 412] width 240 height 748
click at [412, 72] on span "Back to Dashboard" at bounding box center [429, 70] width 110 height 16
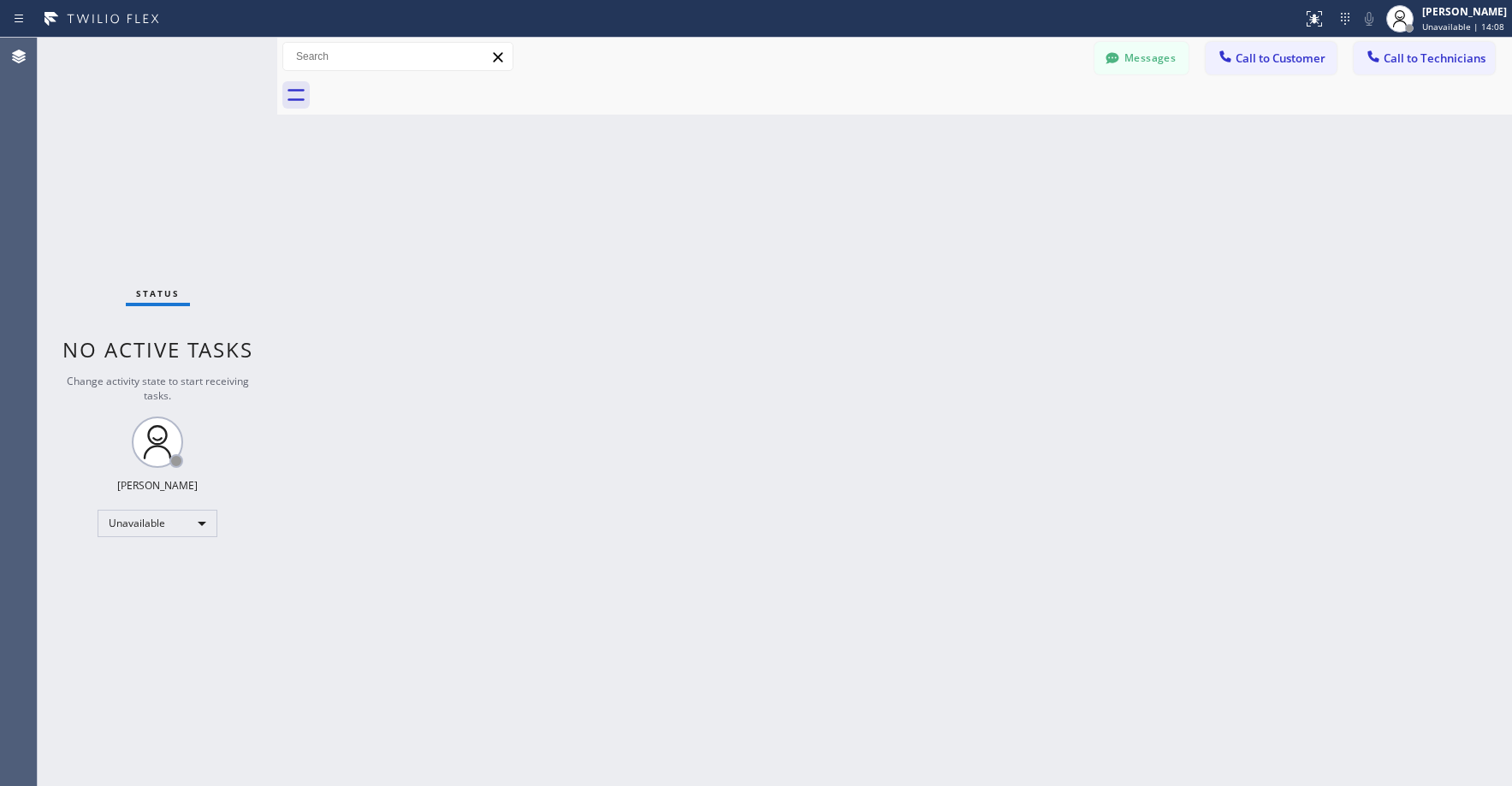
drag, startPoint x: 115, startPoint y: 173, endPoint x: 103, endPoint y: 278, distance: 105.7
click at [115, 174] on div "Status No active tasks Change activity state to start receiving tasks. Axel Men…" at bounding box center [158, 412] width 240 height 748
click at [148, 139] on div "Status No active tasks Change activity state to start receiving tasks. Axel Men…" at bounding box center [158, 412] width 240 height 748
click at [146, 122] on div "Status No active tasks Change activity state to start receiving tasks. Axel Men…" at bounding box center [158, 412] width 240 height 748
